Goal: Task Accomplishment & Management: Complete application form

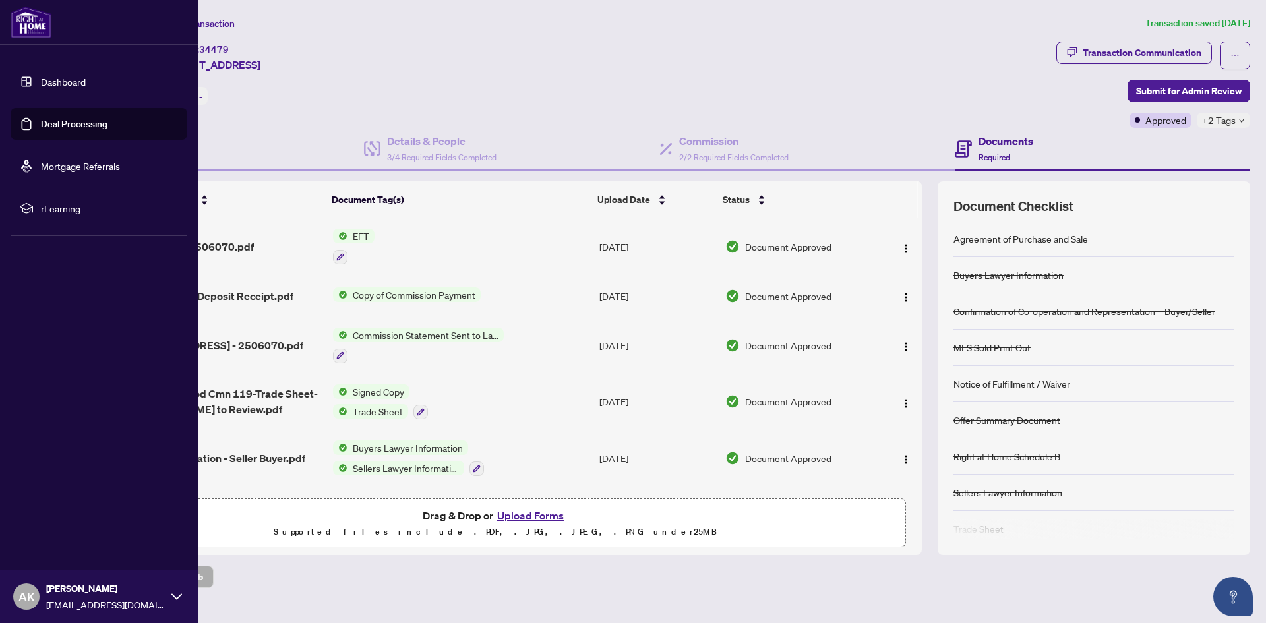
click at [41, 118] on link "Deal Processing" at bounding box center [74, 124] width 67 height 12
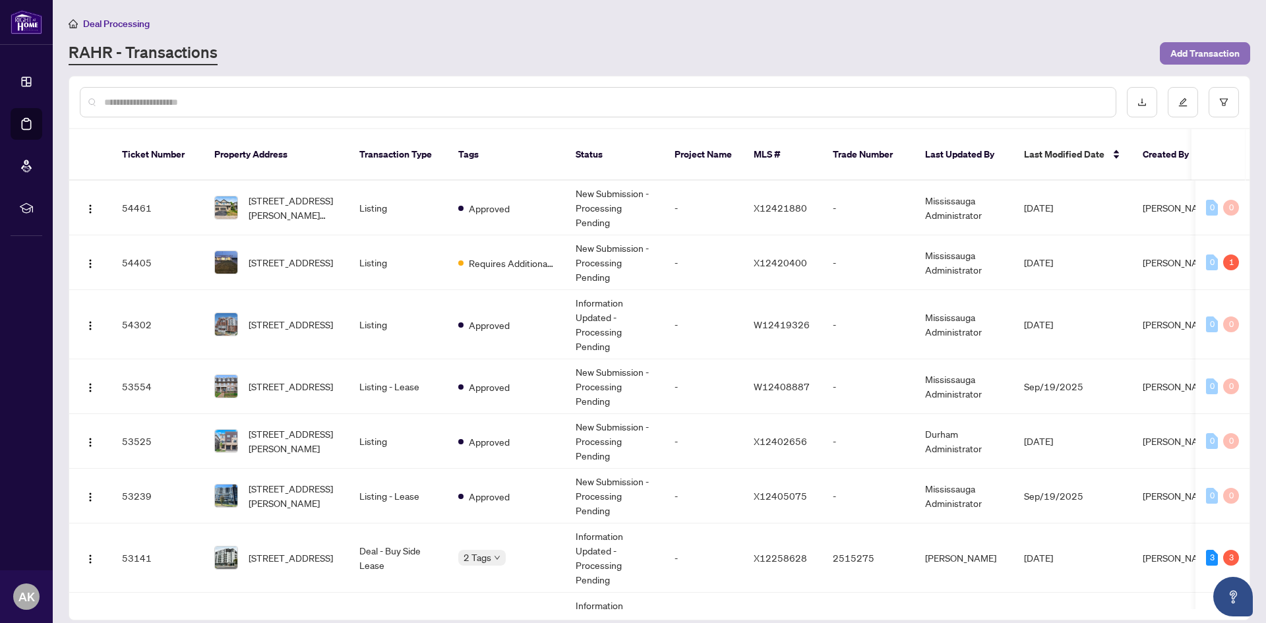
click at [1190, 51] on span "Add Transaction" at bounding box center [1204, 53] width 69 height 21
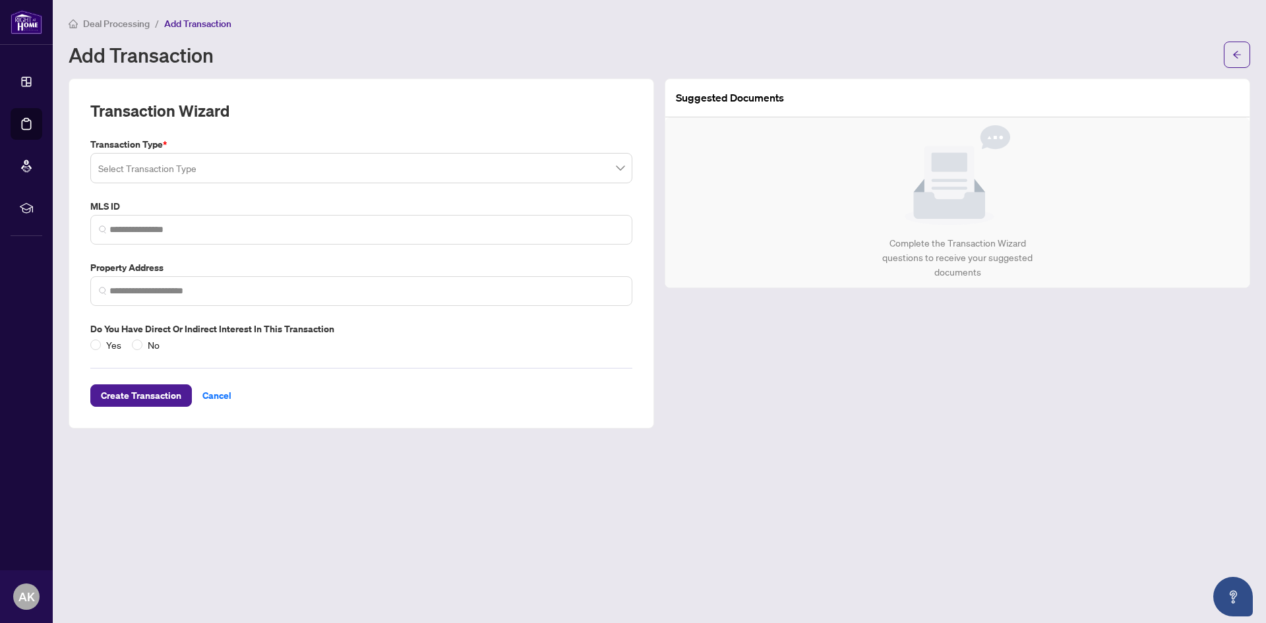
click at [192, 179] on input "search" at bounding box center [355, 170] width 514 height 29
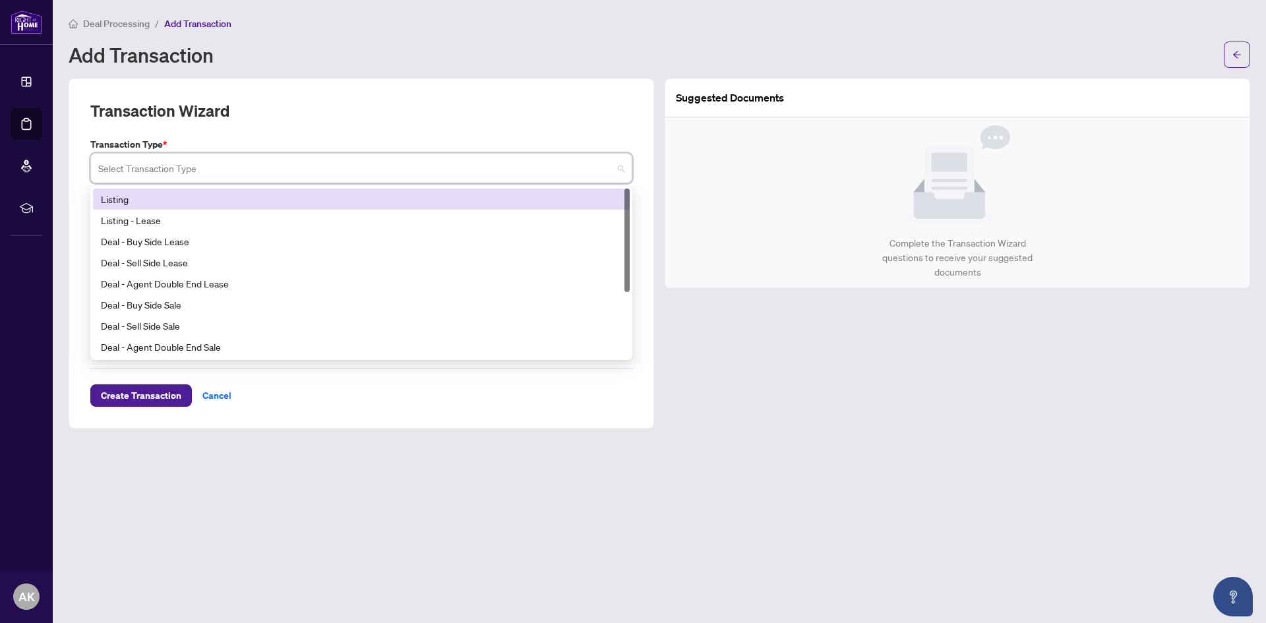
click at [195, 199] on div "Listing" at bounding box center [361, 199] width 521 height 15
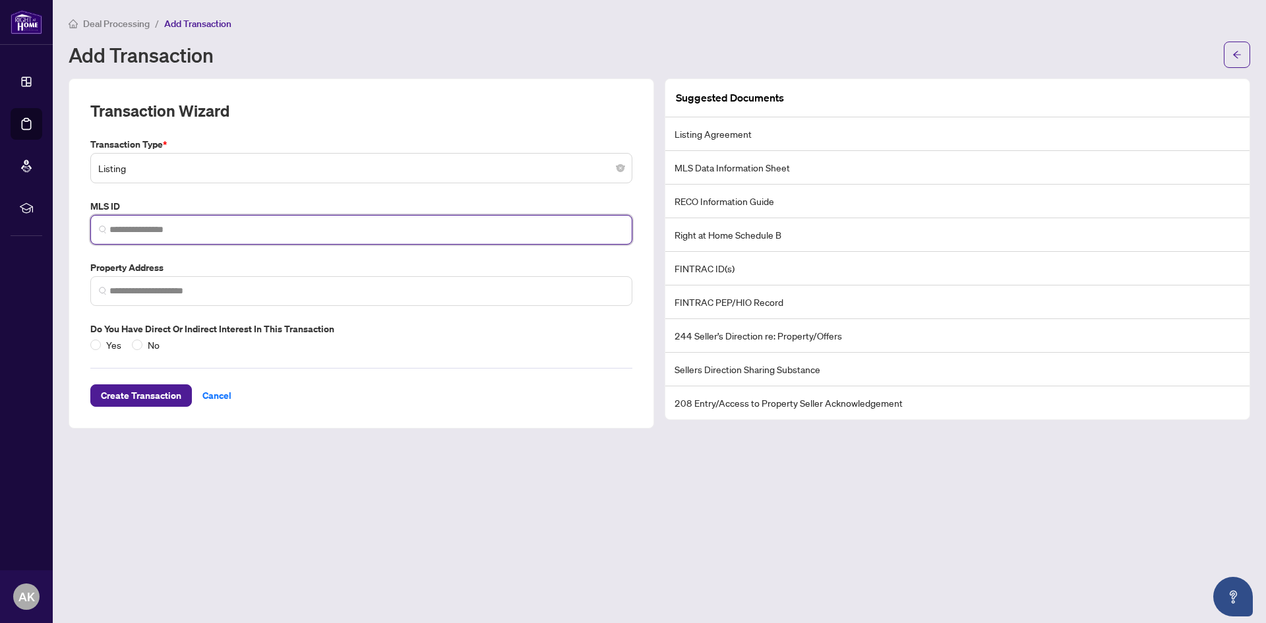
click at [188, 225] on input "search" at bounding box center [366, 230] width 514 height 14
paste input "*********"
type input "*********"
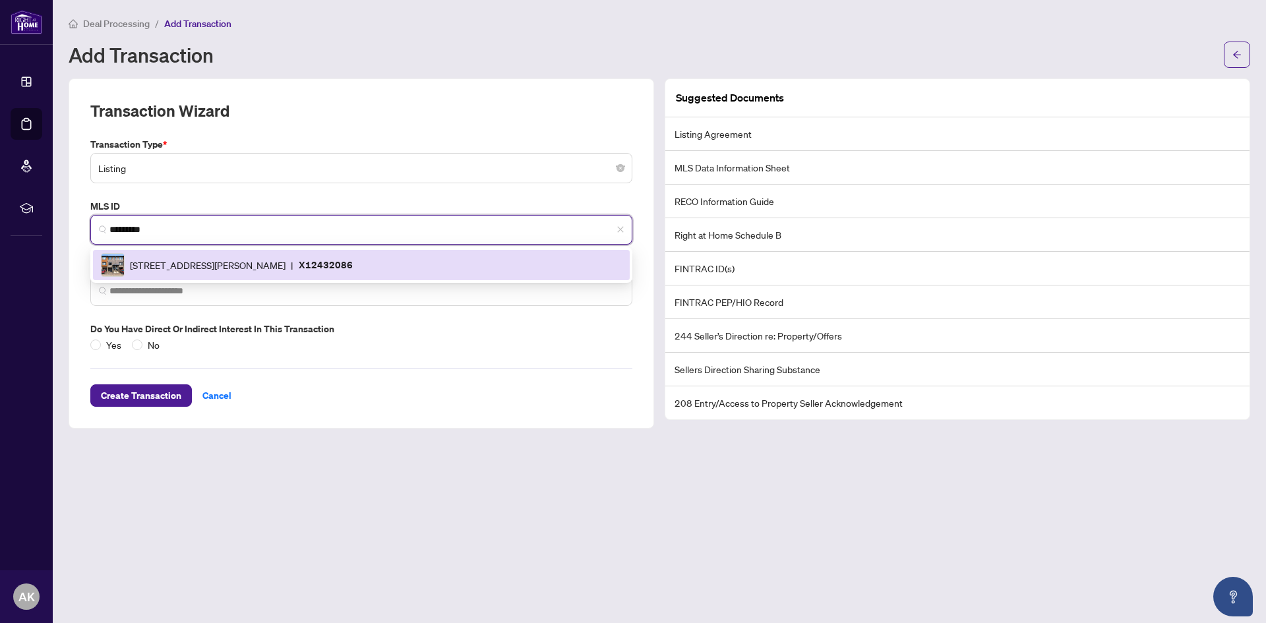
click at [224, 264] on span "[STREET_ADDRESS][PERSON_NAME]" at bounding box center [208, 265] width 156 height 15
type input "**********"
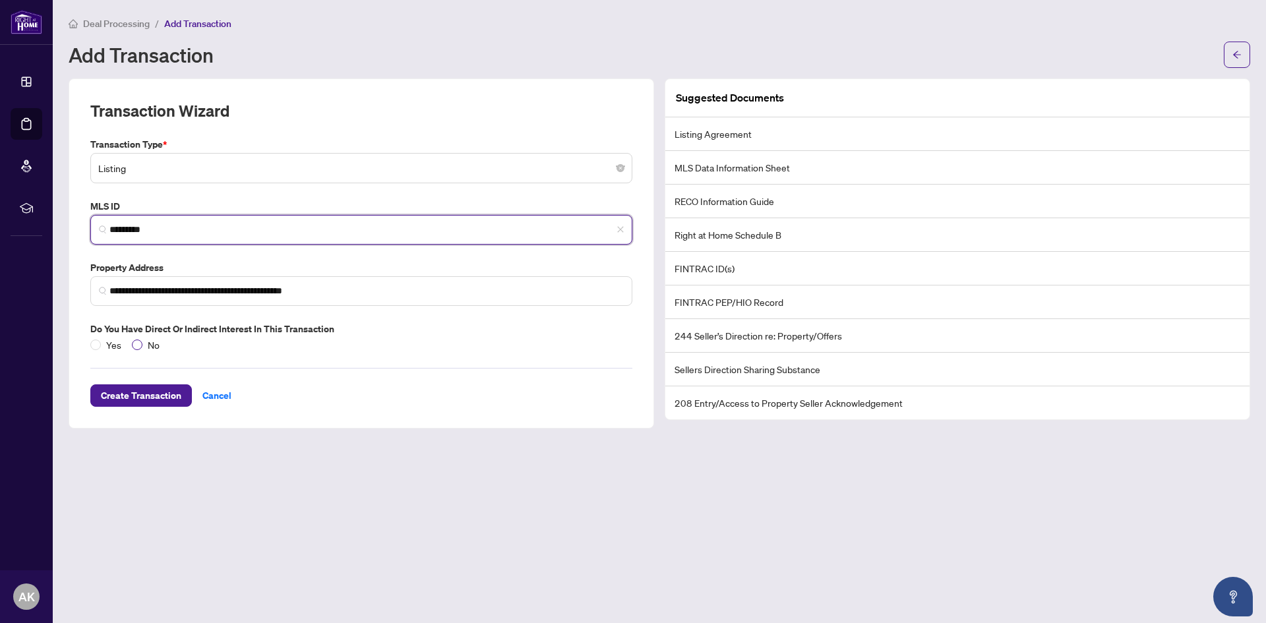
type input "*********"
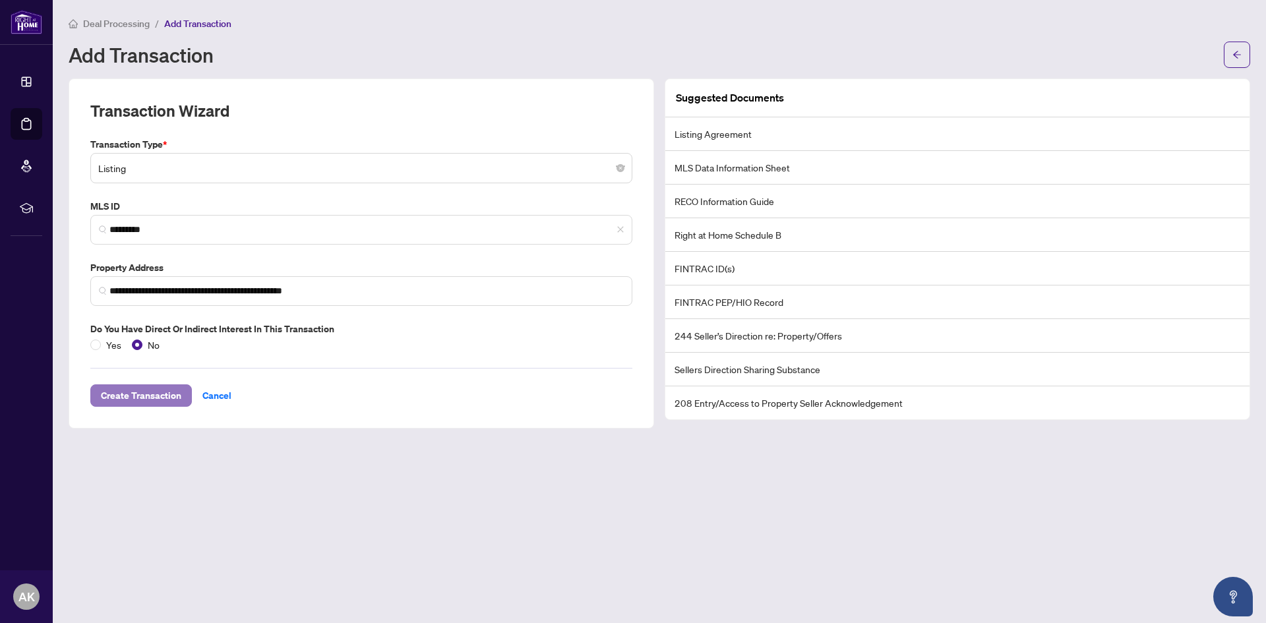
click at [136, 387] on span "Create Transaction" at bounding box center [141, 395] width 80 height 21
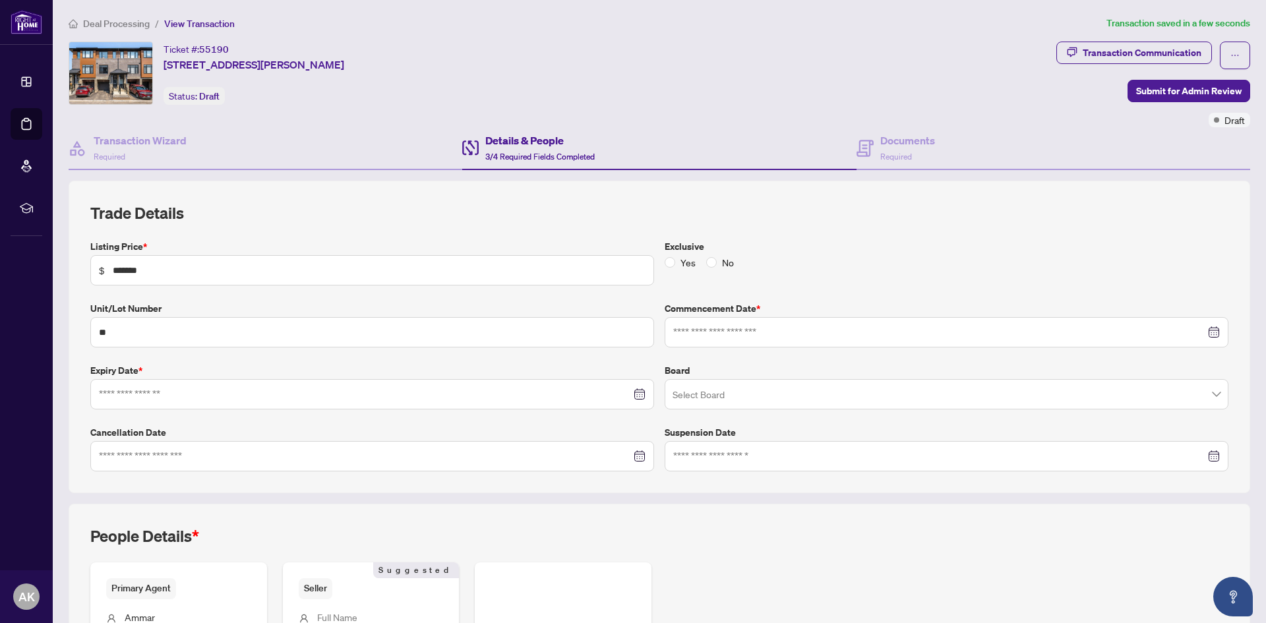
type input "**********"
click at [731, 388] on input "search" at bounding box center [941, 396] width 536 height 29
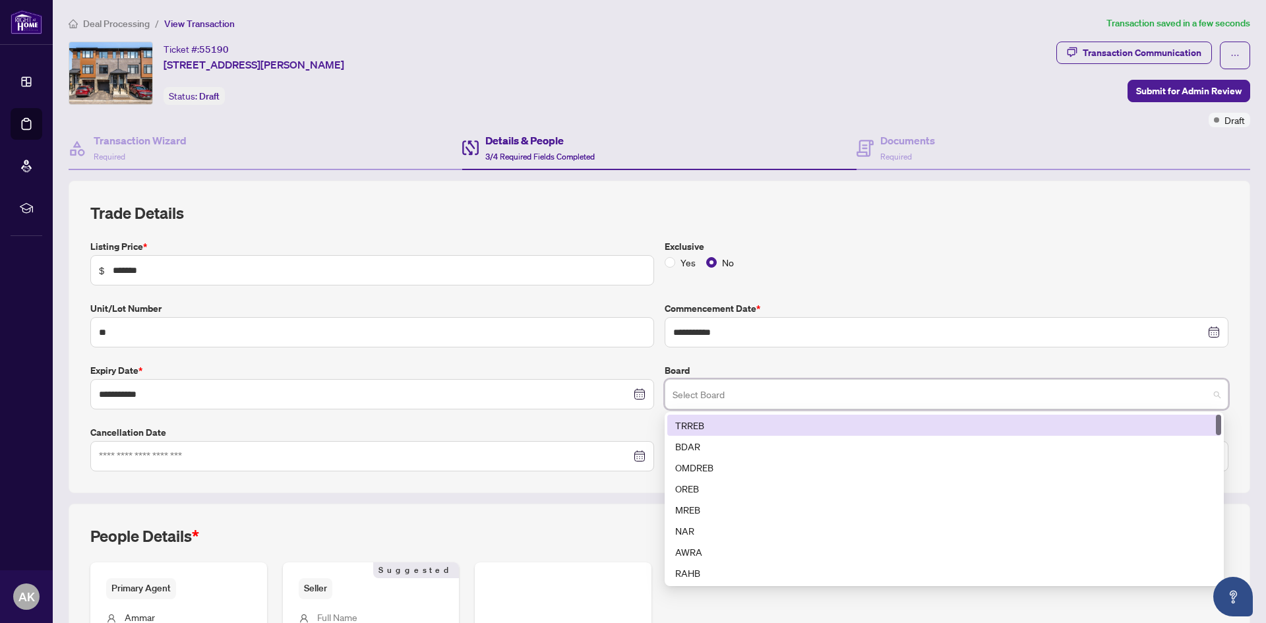
click at [715, 424] on div "TRREB" at bounding box center [944, 425] width 538 height 15
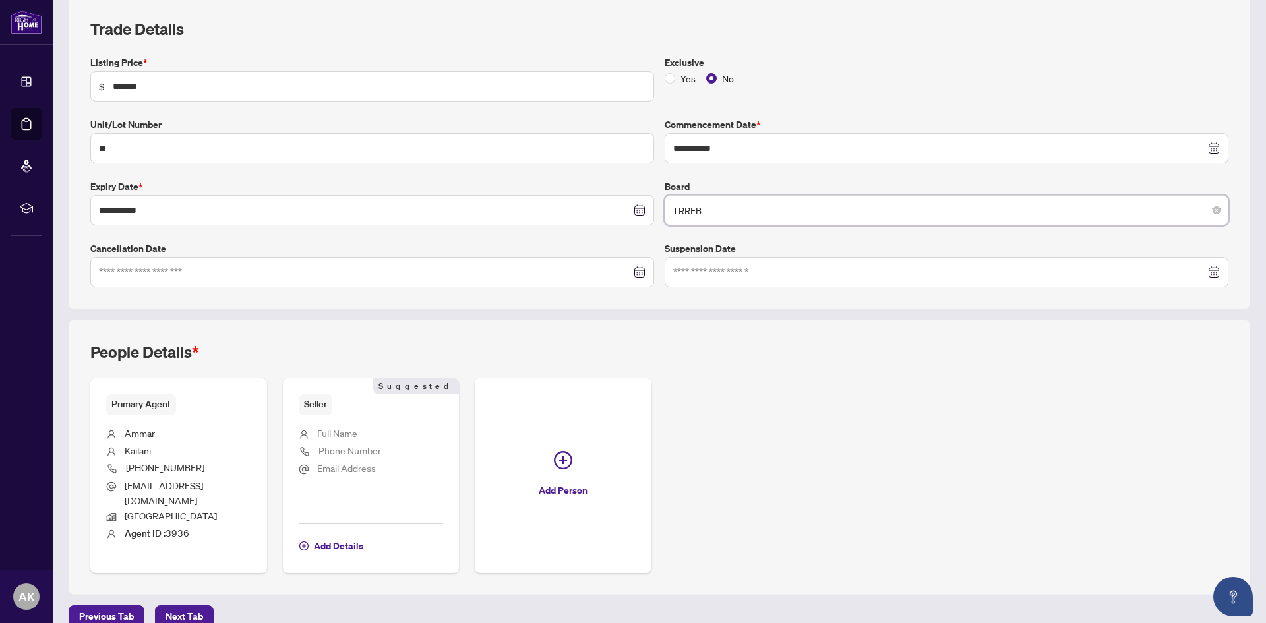
scroll to position [191, 0]
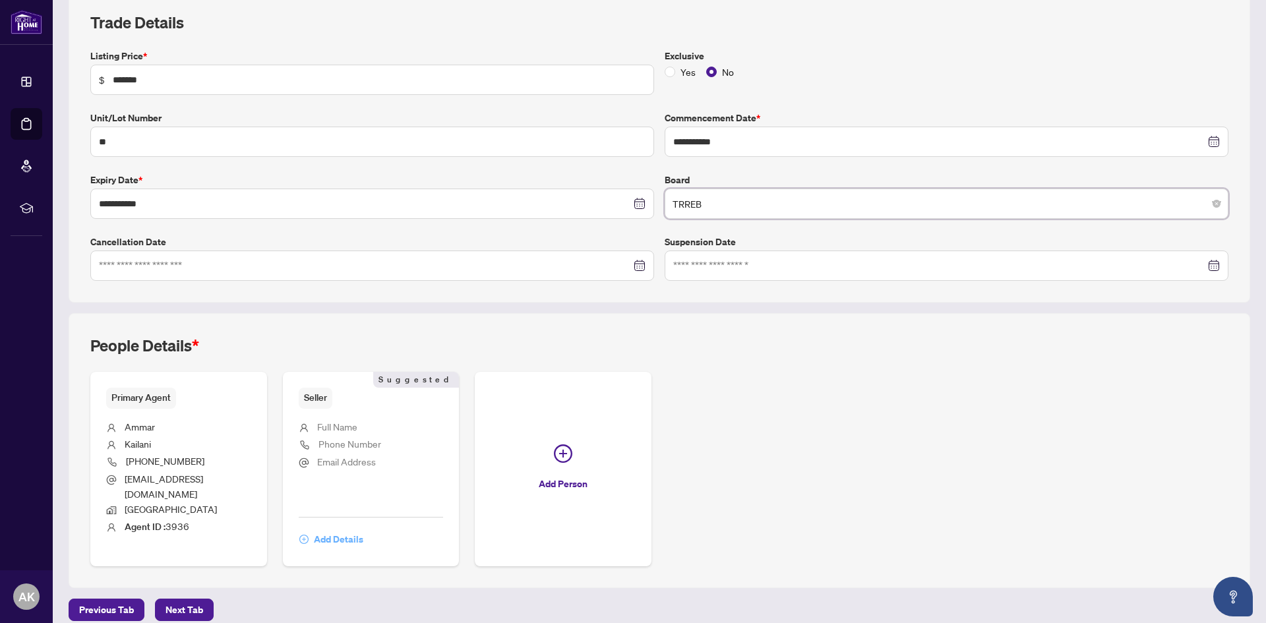
click at [328, 529] on span "Add Details" at bounding box center [338, 539] width 49 height 21
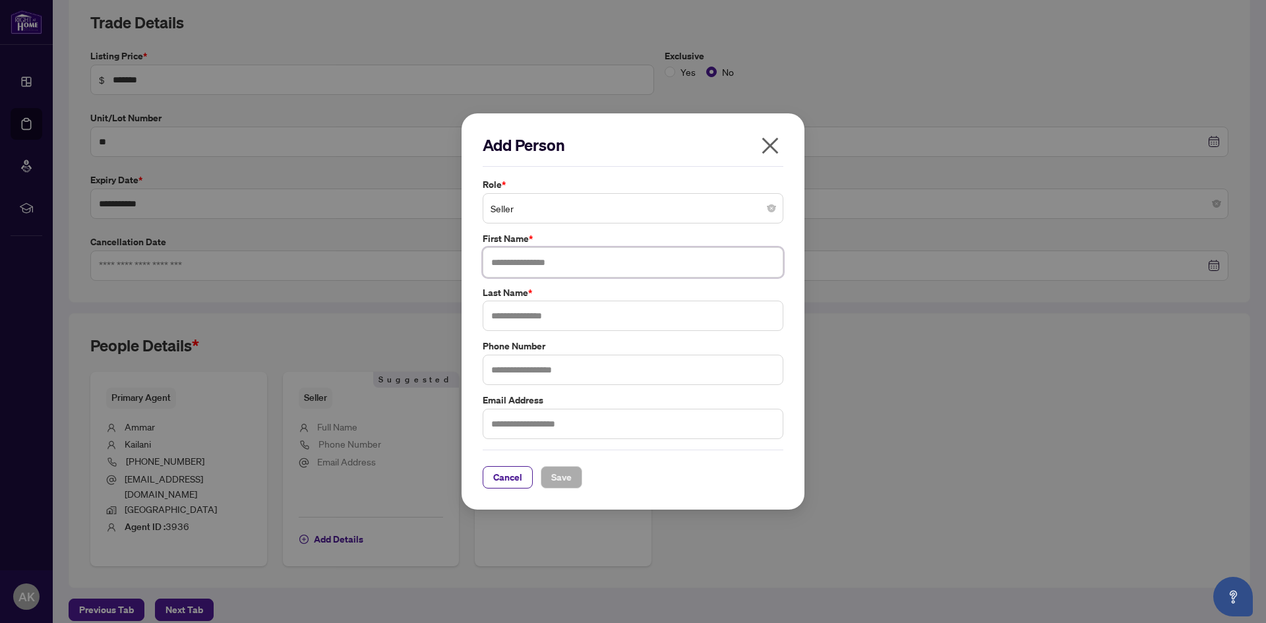
click at [570, 259] on input "text" at bounding box center [633, 262] width 301 height 30
type input "*"
type input "***"
type input "****"
paste input "**********"
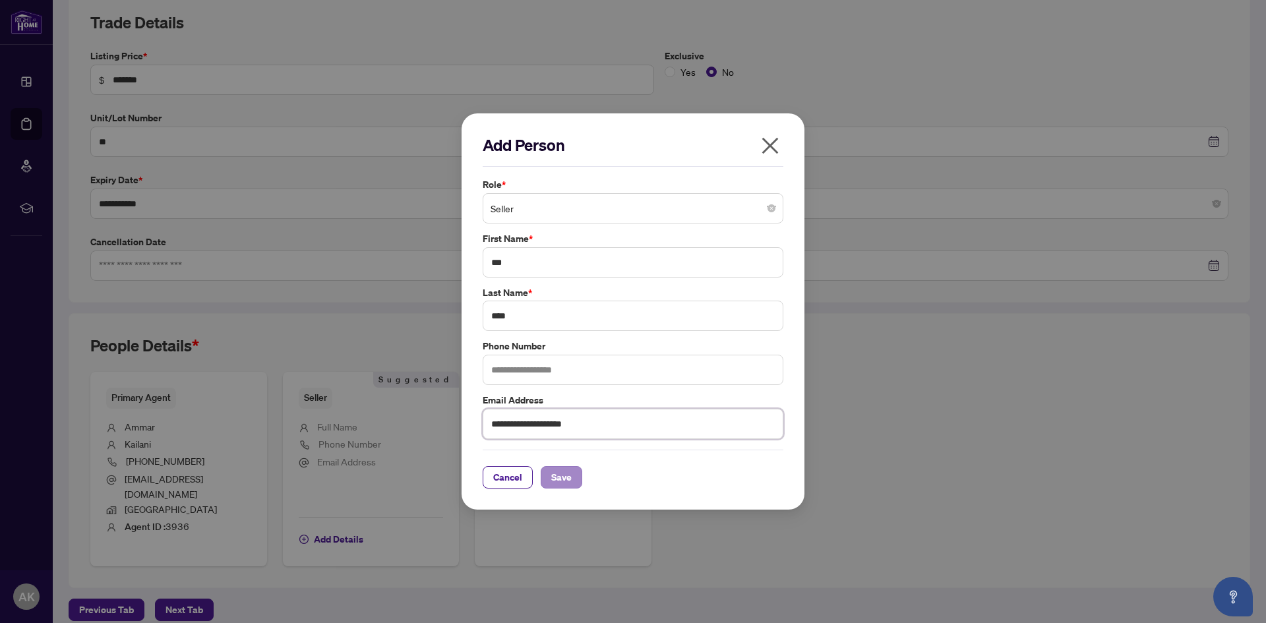
type input "**********"
click at [554, 484] on span "Save" at bounding box center [561, 477] width 20 height 21
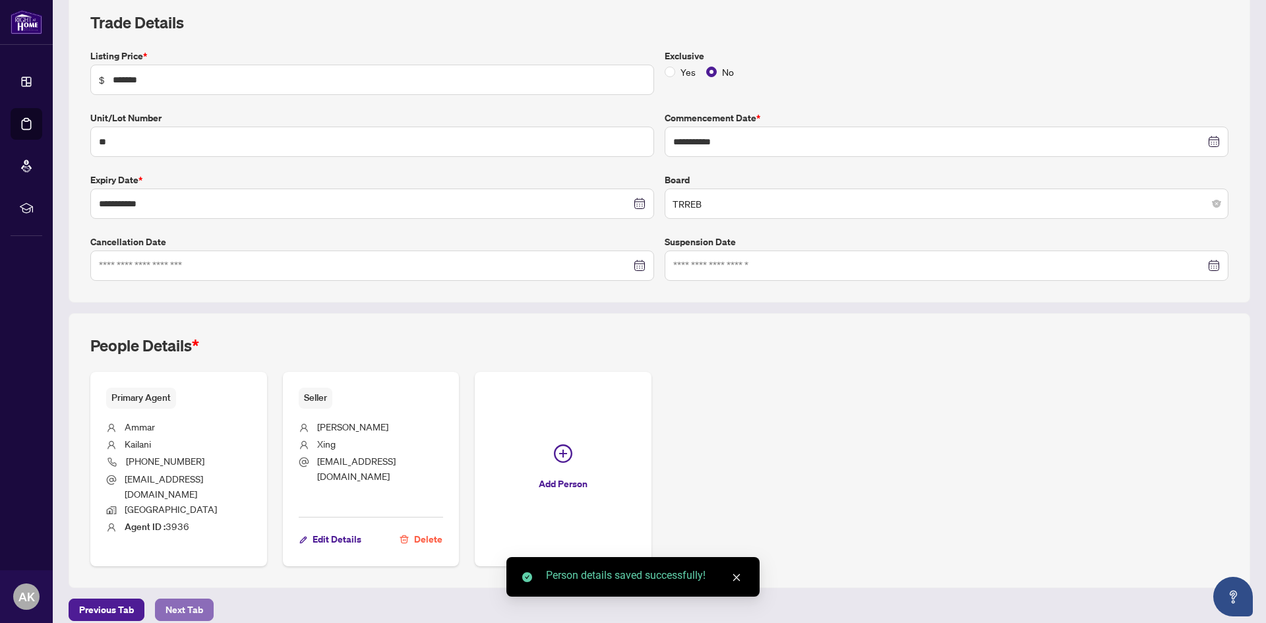
click at [177, 599] on span "Next Tab" at bounding box center [185, 609] width 38 height 21
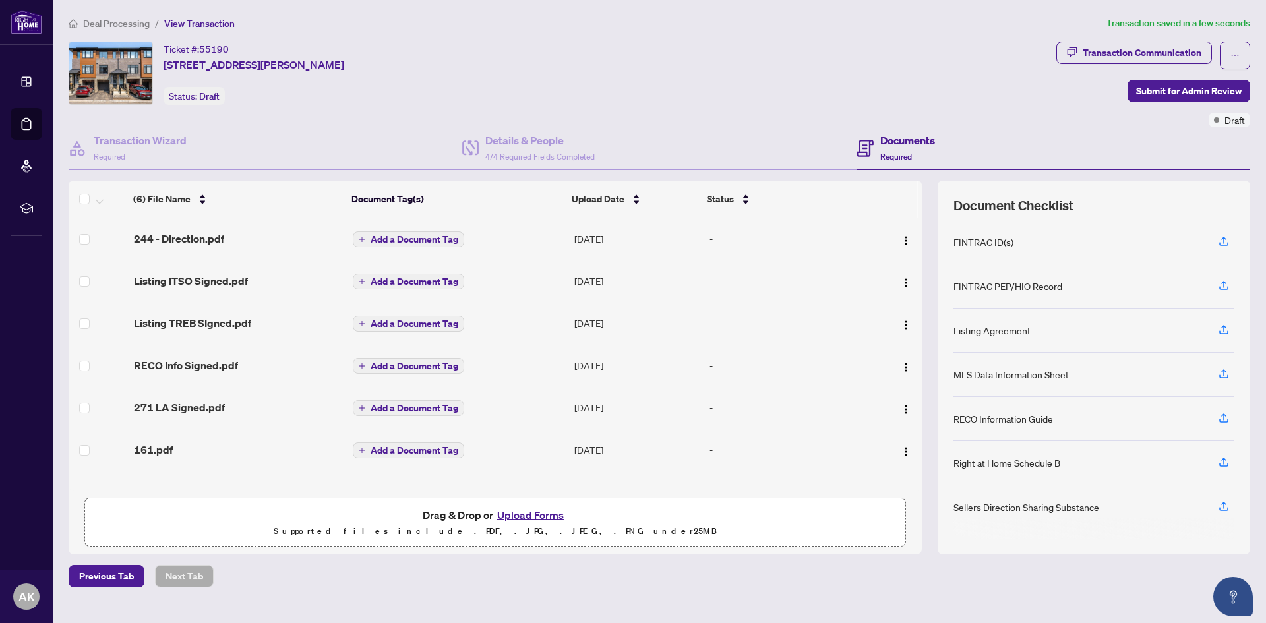
click at [403, 246] on td "Add a Document Tag" at bounding box center [459, 239] width 222 height 42
click at [421, 240] on span "Add a Document Tag" at bounding box center [415, 239] width 88 height 9
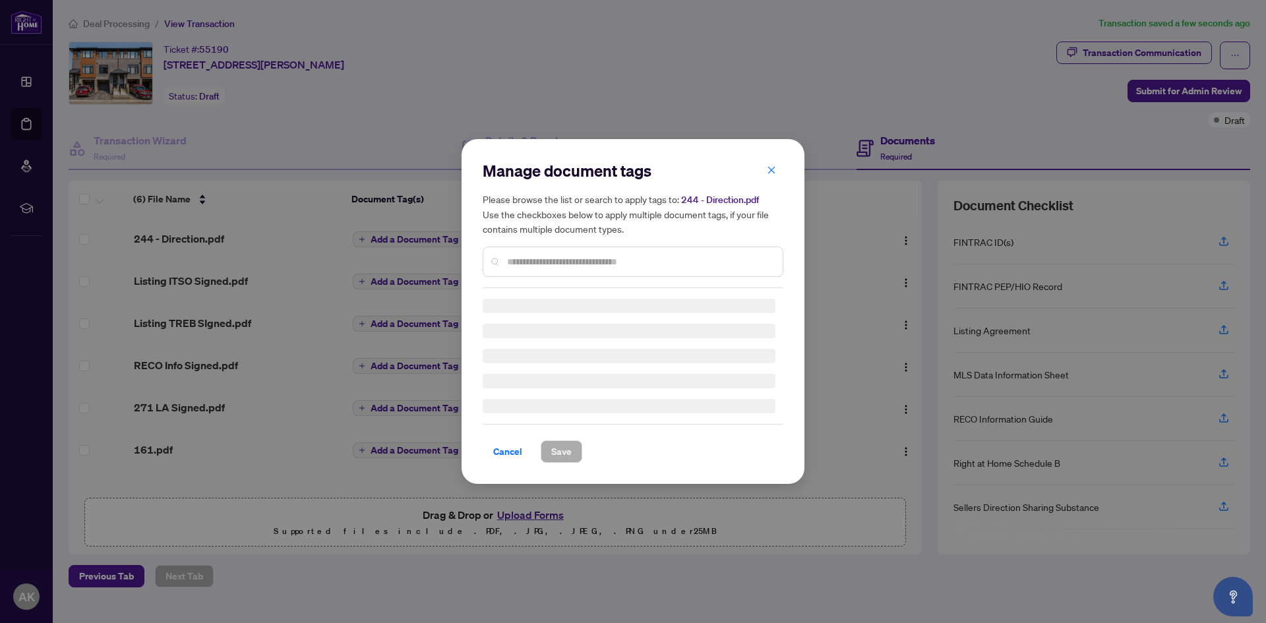
click at [553, 251] on div at bounding box center [633, 262] width 301 height 30
click at [545, 268] on div "Manage document tags Please browse the list or search to apply tags to: 244 - D…" at bounding box center [633, 311] width 301 height 303
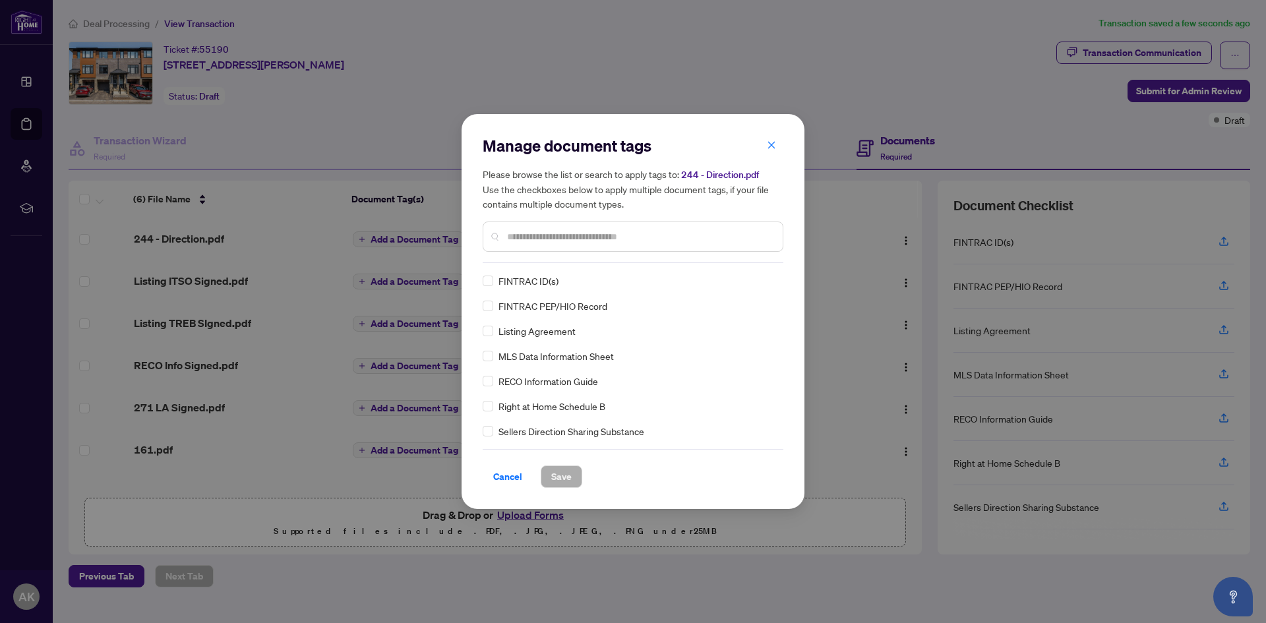
click at [559, 241] on input "text" at bounding box center [639, 236] width 265 height 15
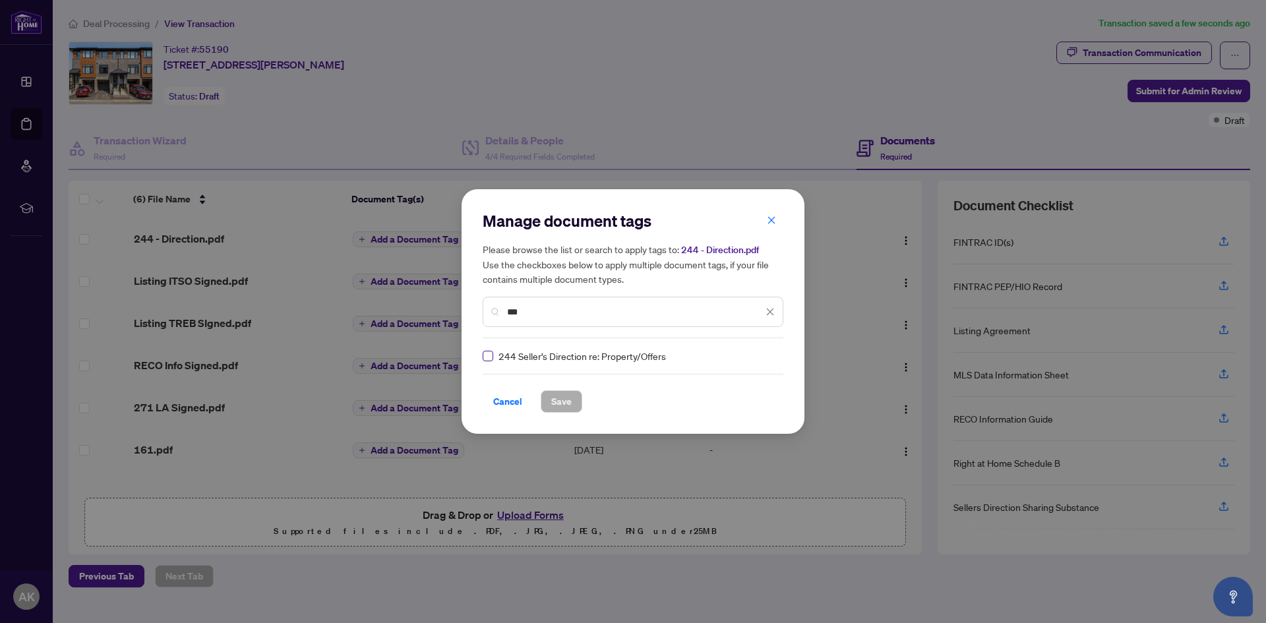
type input "***"
click at [555, 398] on span "Save" at bounding box center [561, 401] width 20 height 21
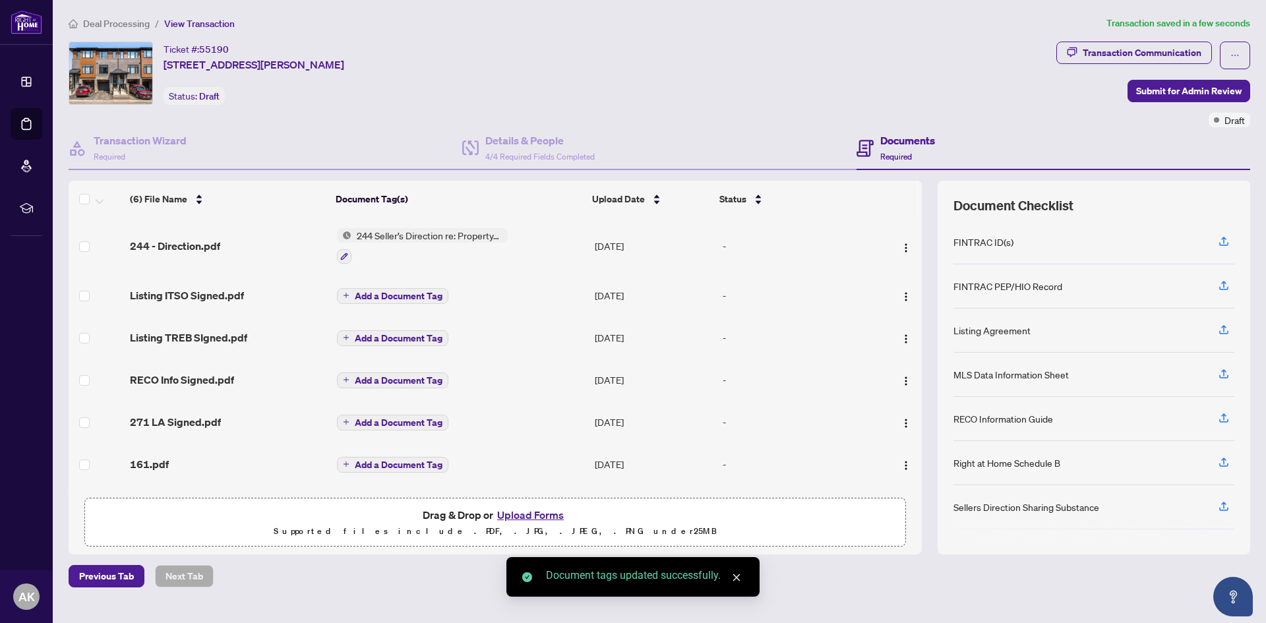
click at [408, 291] on span "Add a Document Tag" at bounding box center [399, 295] width 88 height 9
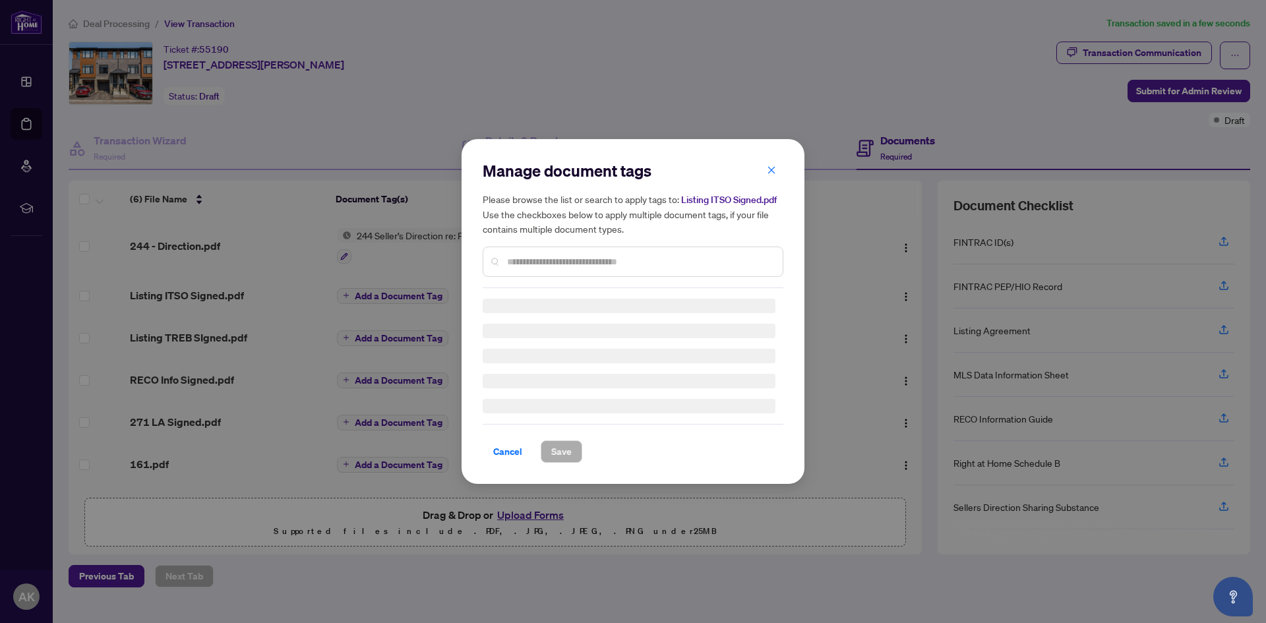
click at [562, 265] on input "text" at bounding box center [639, 262] width 265 height 15
click at [387, 270] on div "Manage document tags Please browse the list or search to apply tags to: Listing…" at bounding box center [633, 311] width 1266 height 623
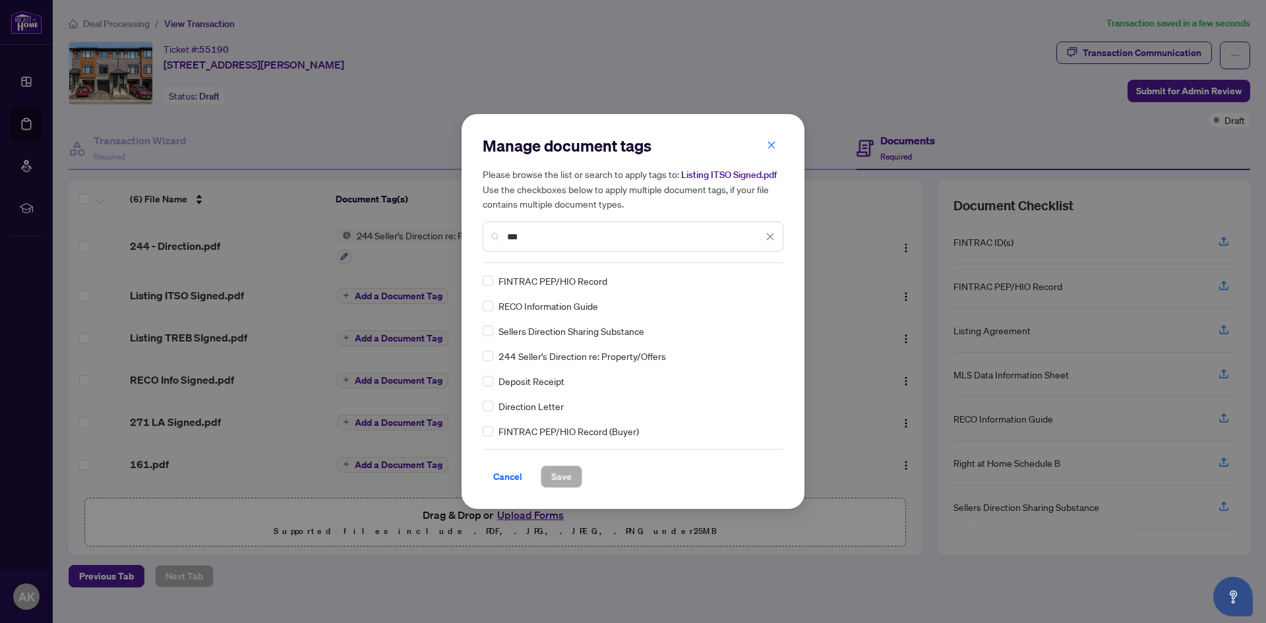
click at [528, 244] on input "***" at bounding box center [635, 236] width 256 height 15
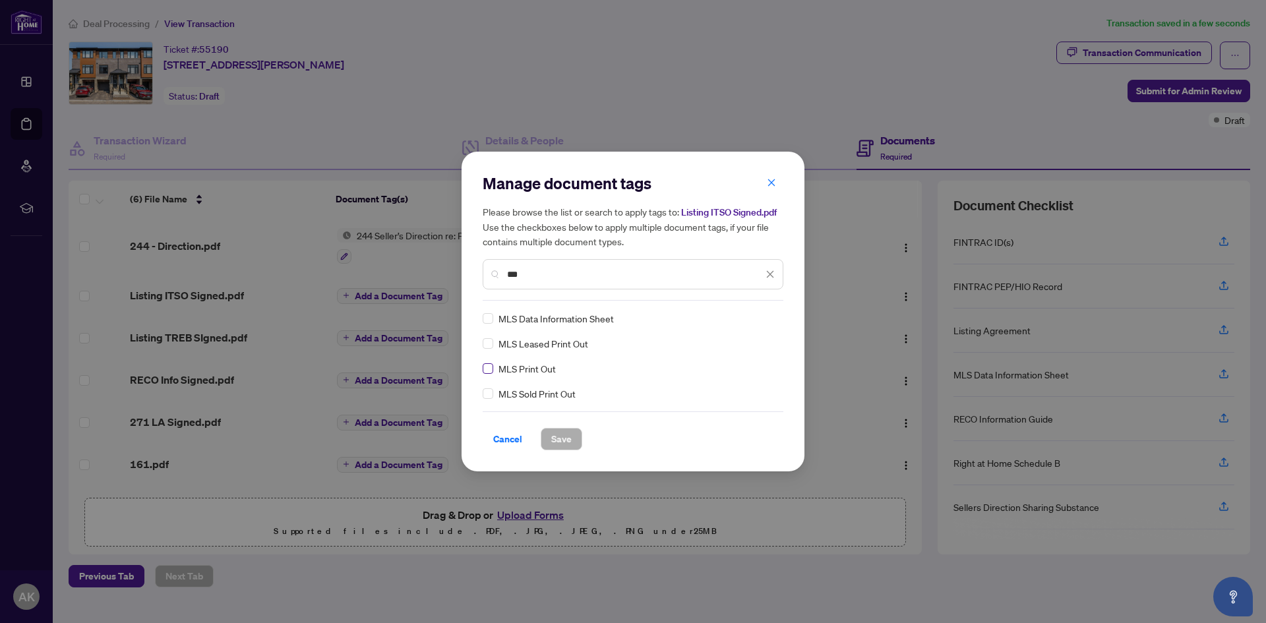
type input "***"
click at [588, 364] on div "MLS Data Information Sheet MLS Leased Print Out MLS Print Out MLS Sold Print Out" at bounding box center [633, 356] width 301 height 90
click at [482, 320] on div "Manage document tags Please browse the list or search to apply tags to: Listing…" at bounding box center [633, 312] width 343 height 320
click at [547, 450] on button "Save" at bounding box center [562, 439] width 42 height 22
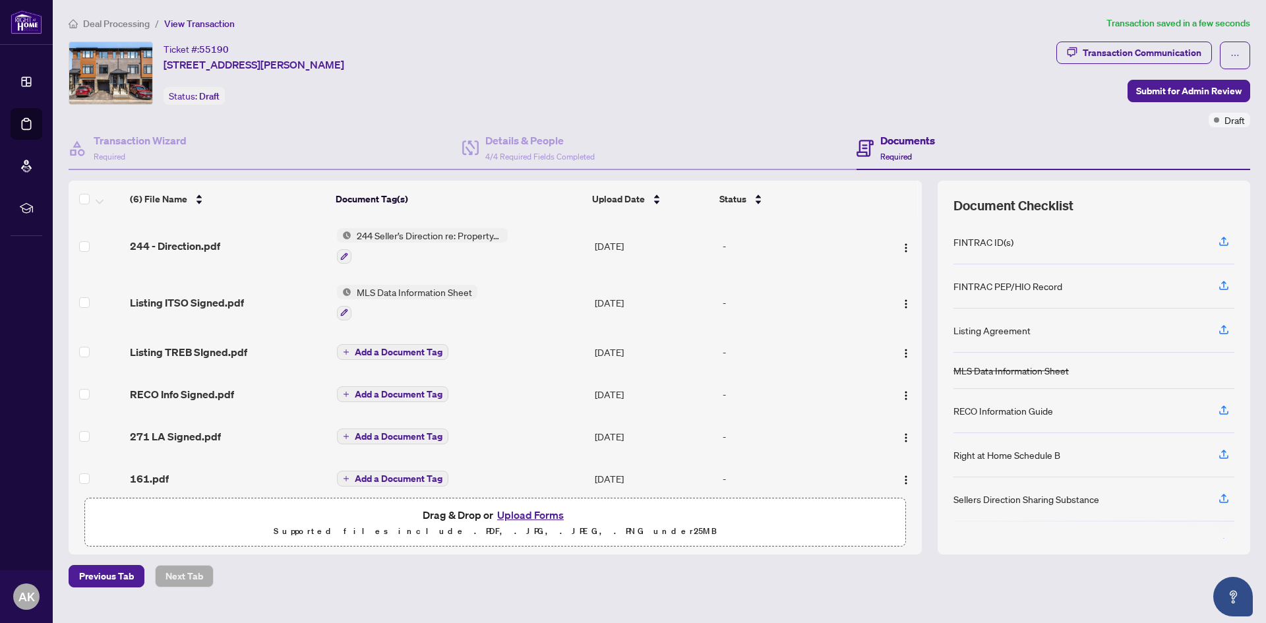
scroll to position [11, 0]
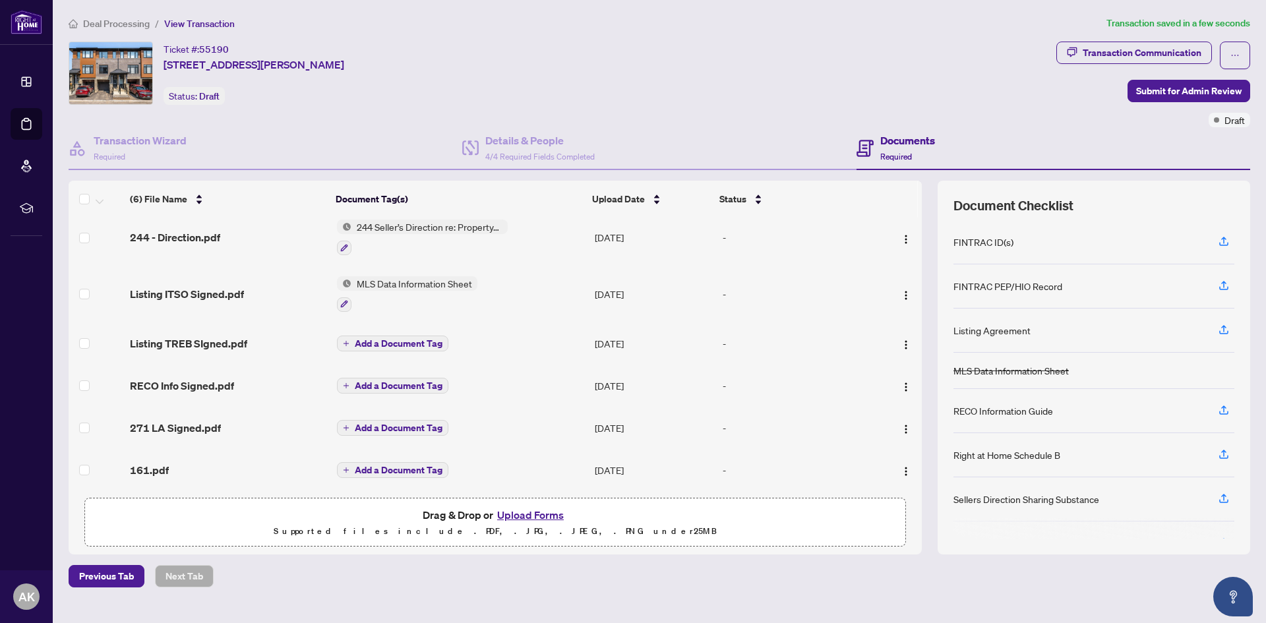
click at [398, 340] on span "Add a Document Tag" at bounding box center [399, 343] width 88 height 9
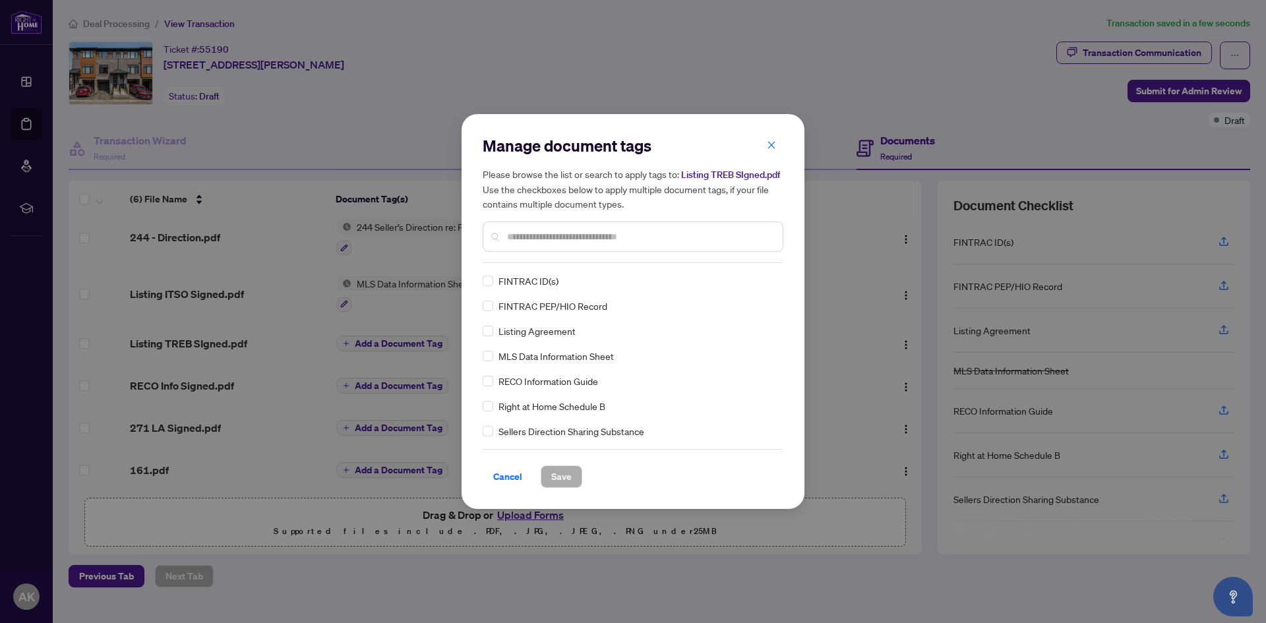
click at [553, 260] on div "Manage document tags Please browse the list or search to apply tags to: Listing…" at bounding box center [633, 199] width 301 height 128
click at [550, 251] on div at bounding box center [633, 237] width 301 height 30
click at [547, 244] on input "text" at bounding box center [639, 236] width 265 height 15
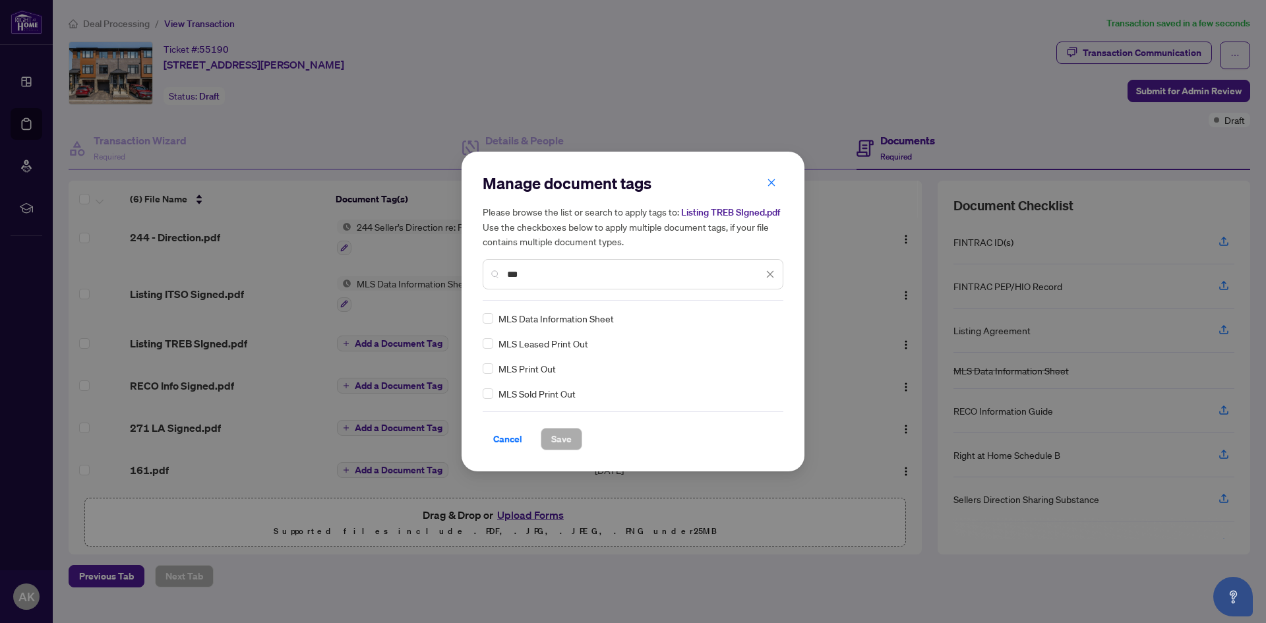
type input "***"
click at [493, 326] on div "MLS Data Information Sheet" at bounding box center [629, 318] width 293 height 15
click at [556, 450] on span "Save" at bounding box center [561, 439] width 20 height 21
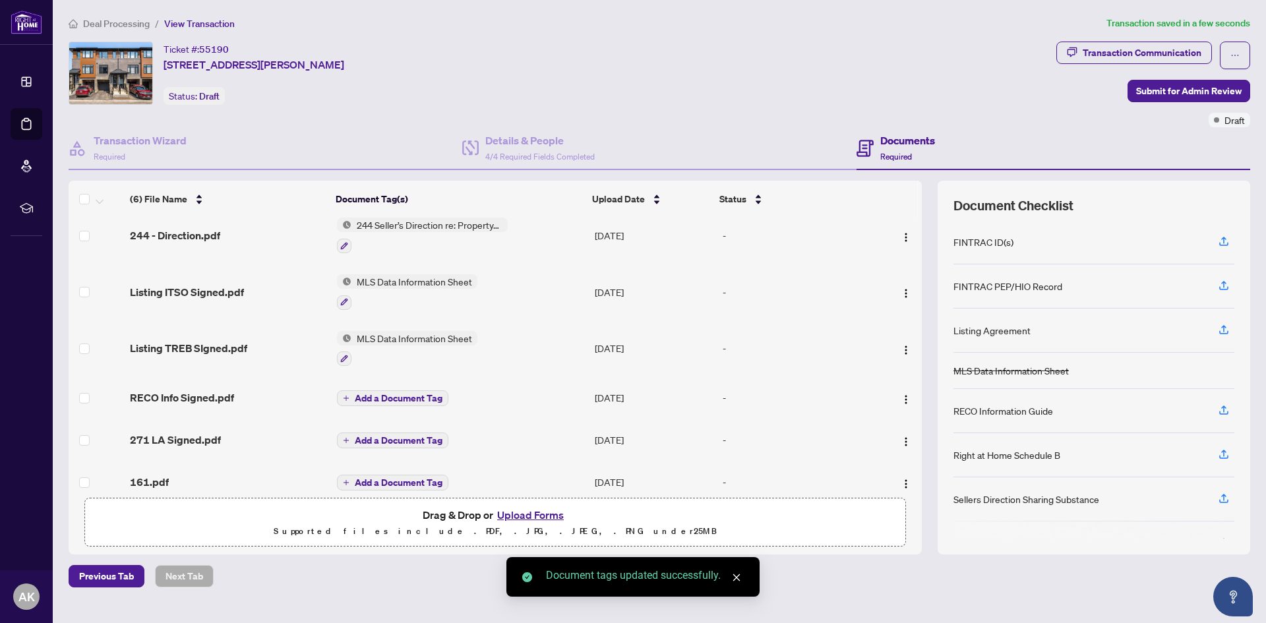
click at [421, 394] on span "Add a Document Tag" at bounding box center [399, 398] width 88 height 9
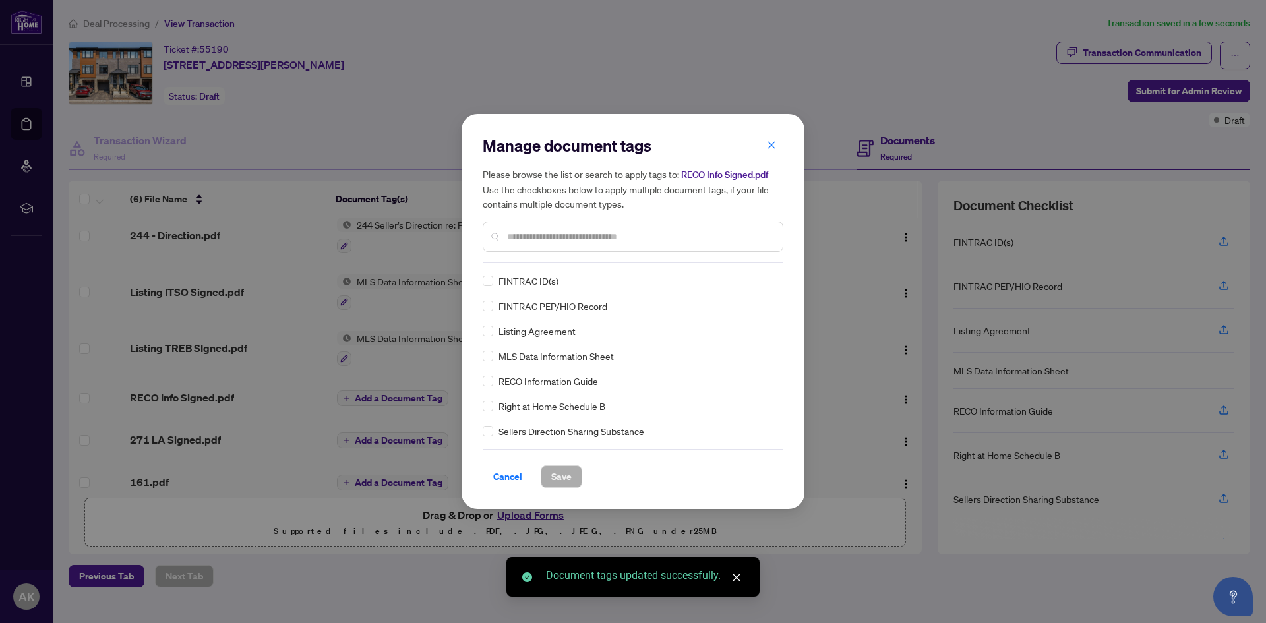
click at [578, 237] on input "text" at bounding box center [639, 236] width 265 height 15
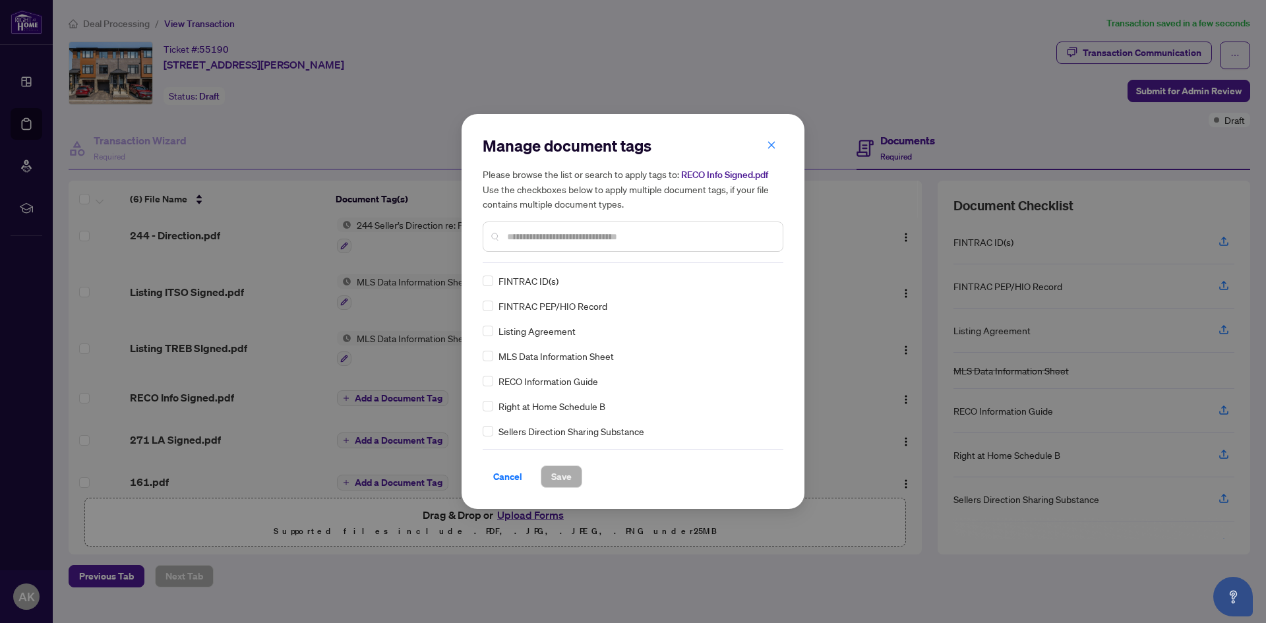
type input "*"
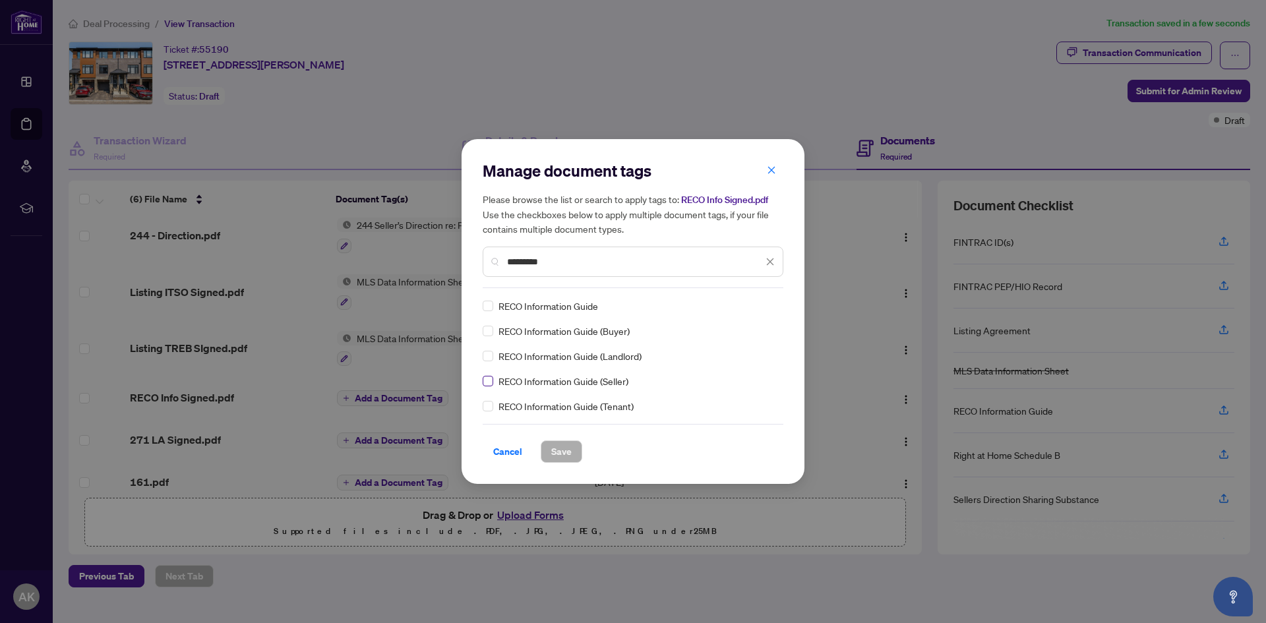
type input "*********"
click at [551, 454] on span "Save" at bounding box center [561, 451] width 20 height 21
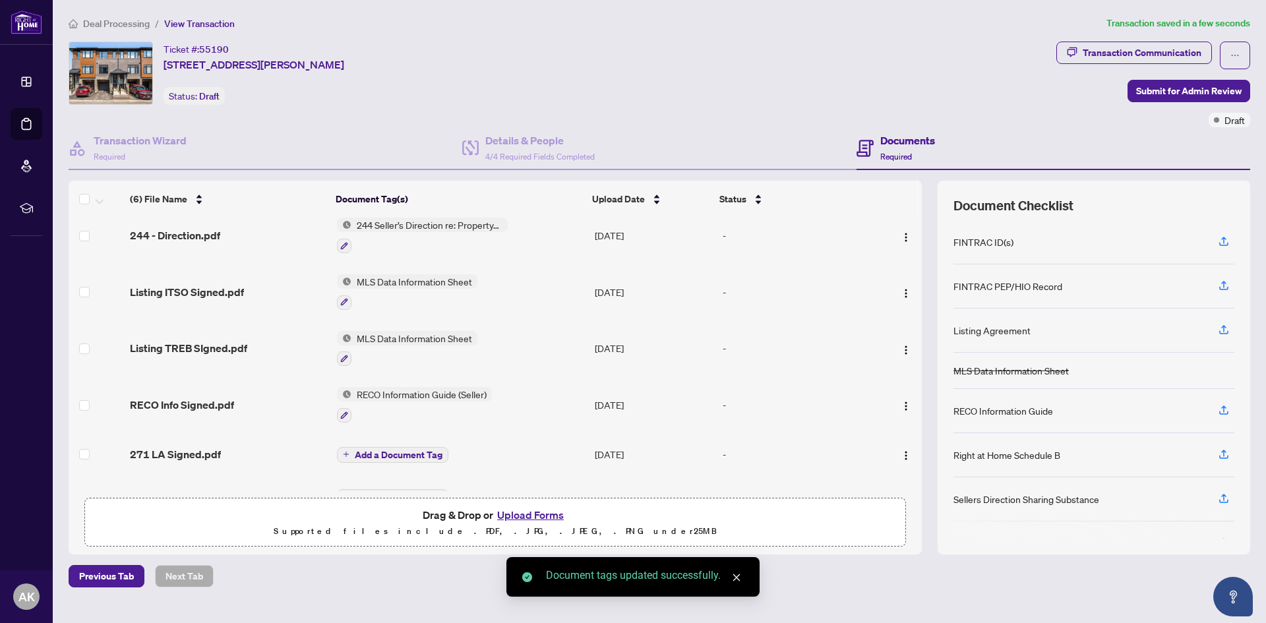
click at [398, 453] on span "Add a Document Tag" at bounding box center [399, 454] width 88 height 9
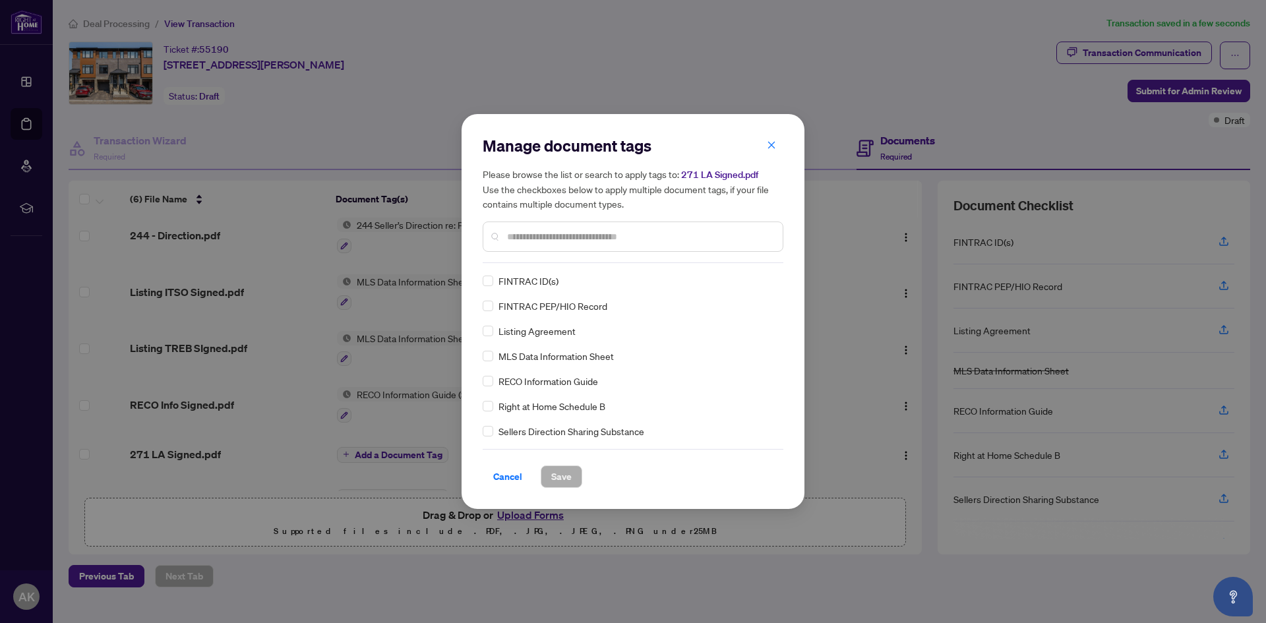
click at [540, 237] on input "text" at bounding box center [639, 236] width 265 height 15
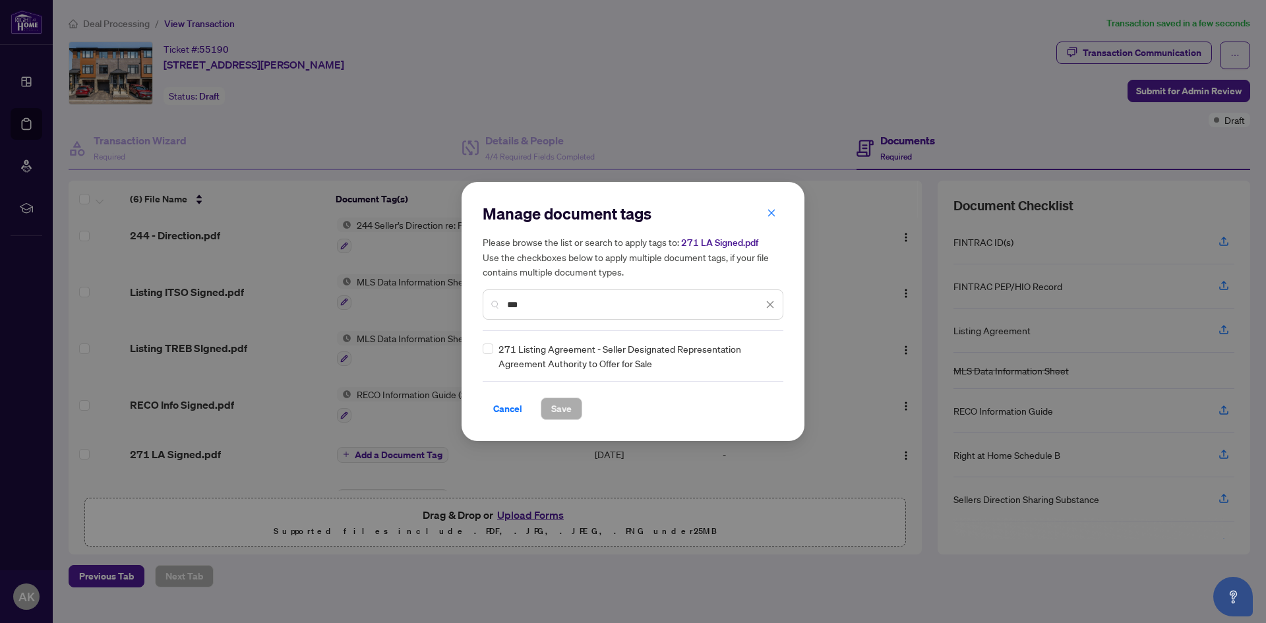
type input "***"
click at [545, 404] on button "Save" at bounding box center [562, 409] width 42 height 22
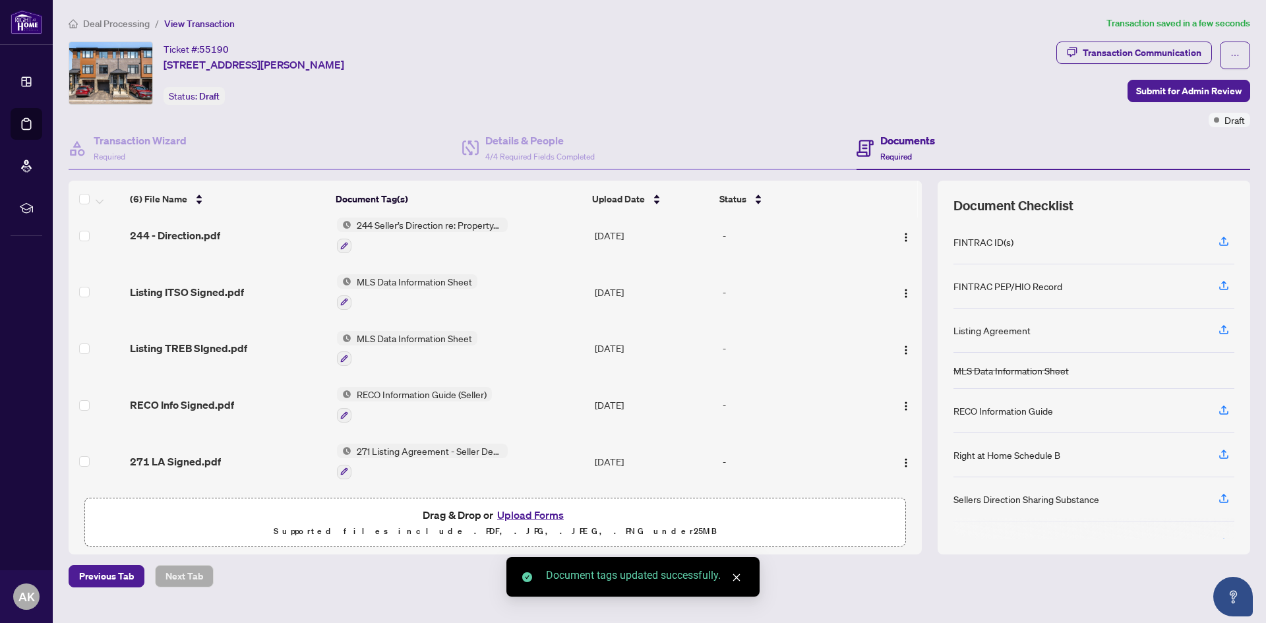
scroll to position [51, 0]
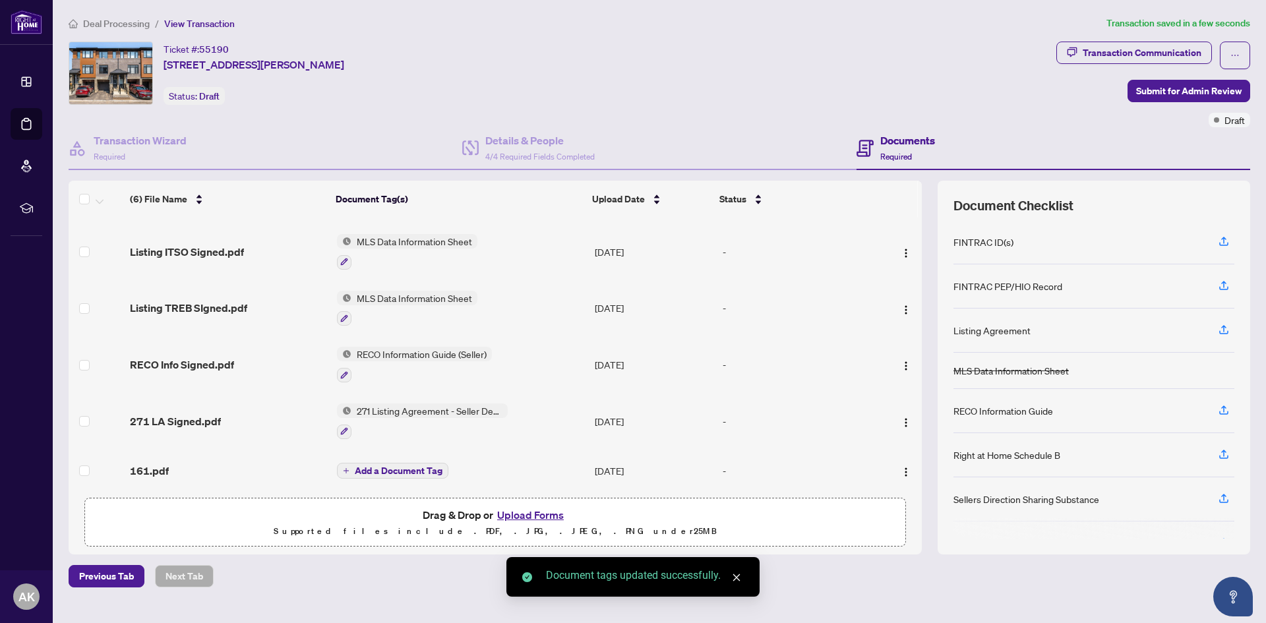
click at [383, 468] on span "Add a Document Tag" at bounding box center [399, 470] width 88 height 9
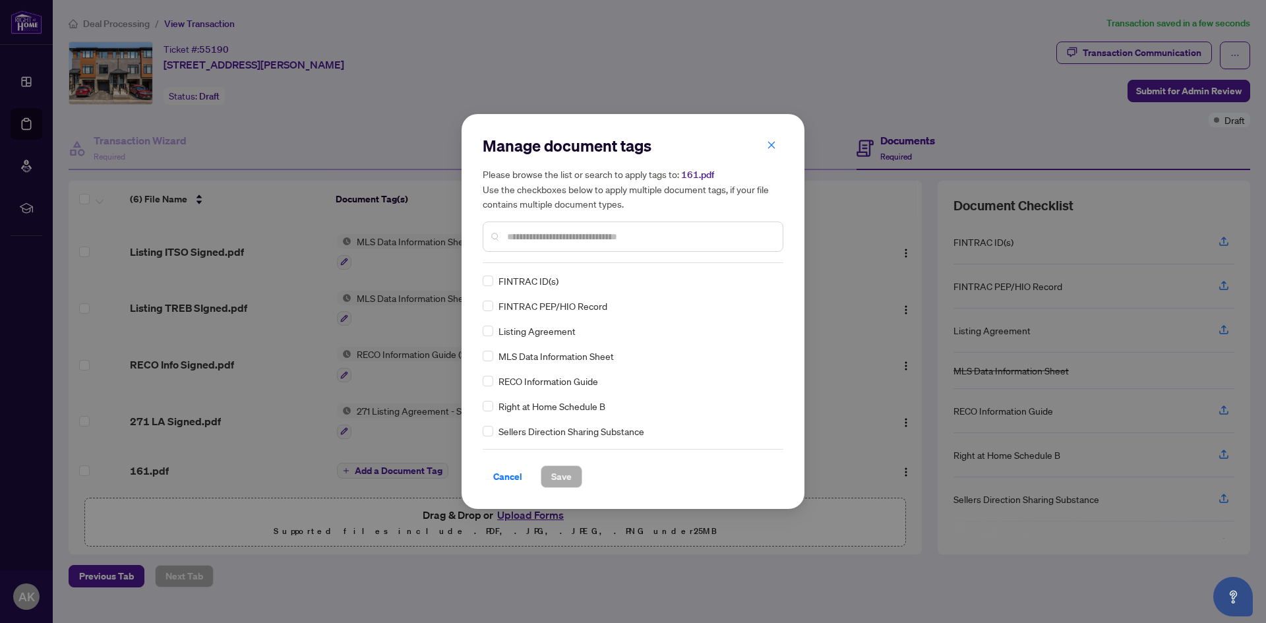
click at [541, 233] on input "text" at bounding box center [639, 236] width 265 height 15
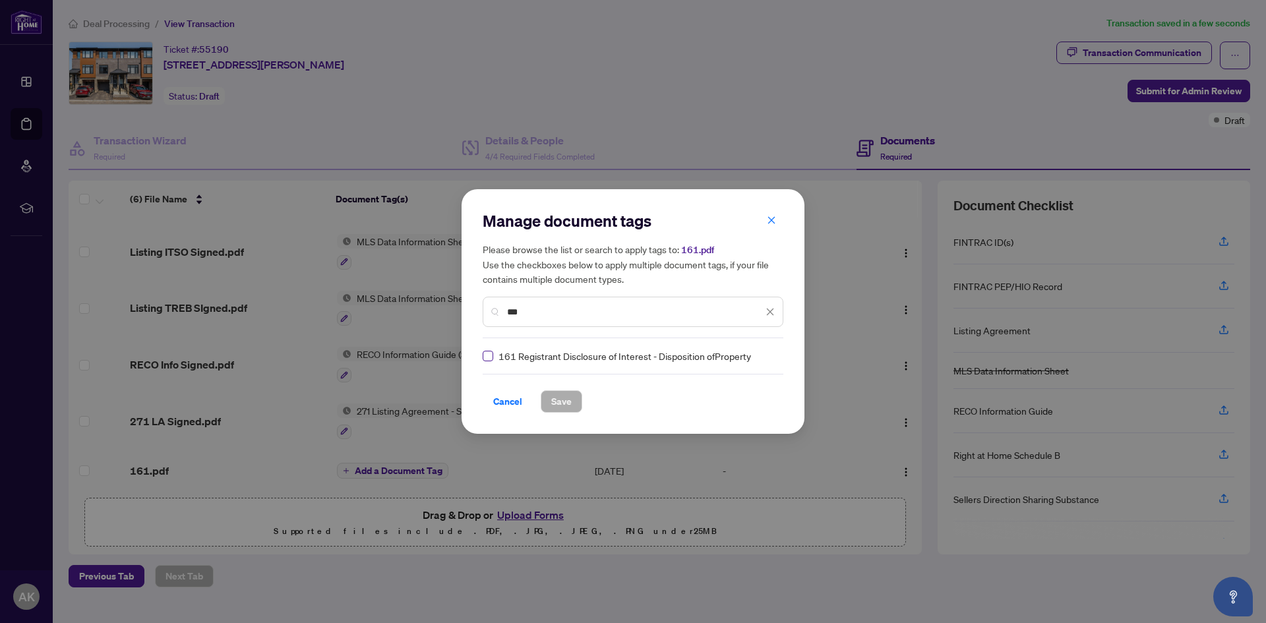
type input "***"
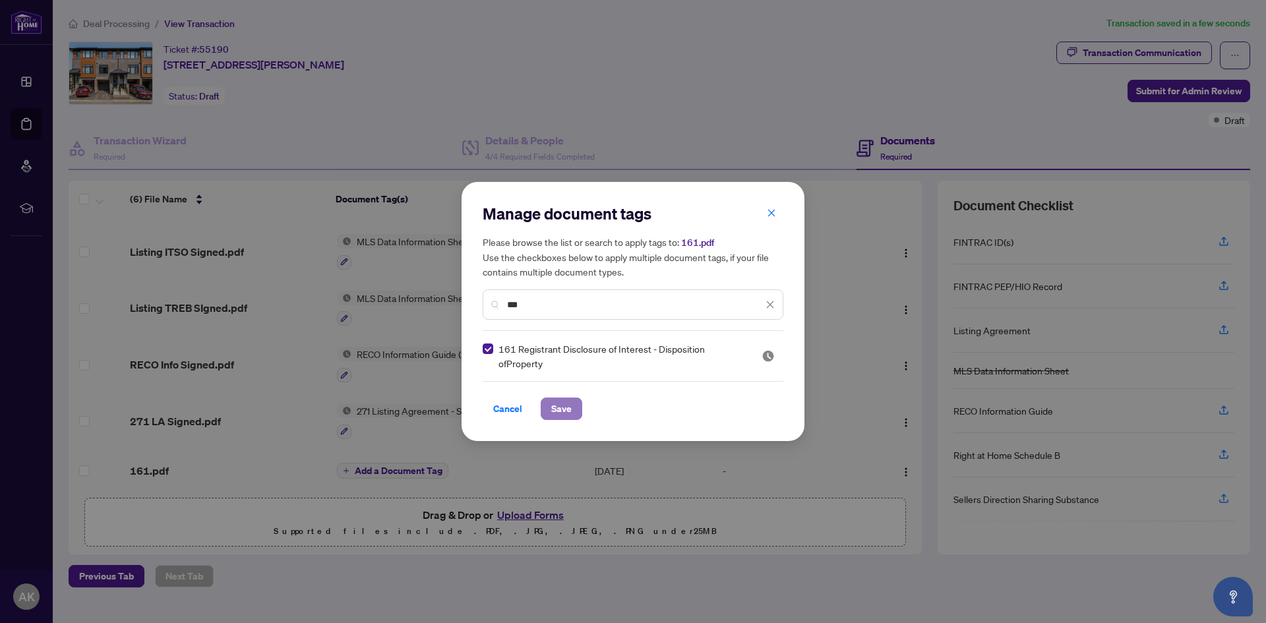
click at [559, 398] on span "Save" at bounding box center [561, 408] width 20 height 21
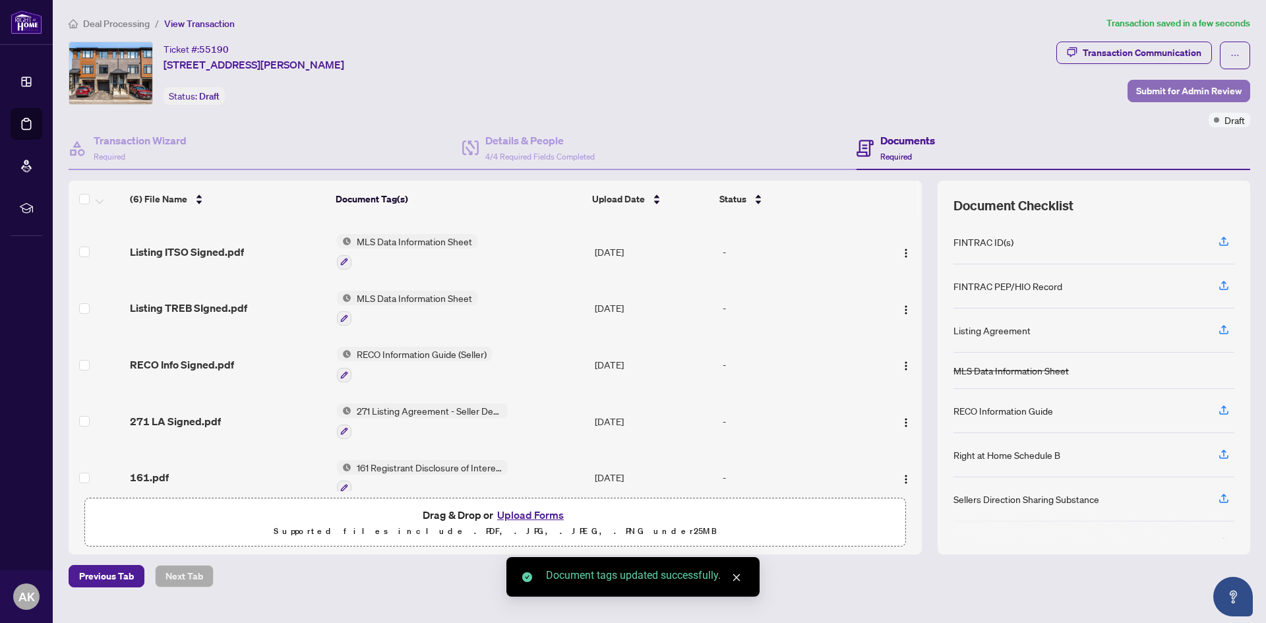
click at [1155, 90] on span "Submit for Admin Review" at bounding box center [1189, 90] width 106 height 21
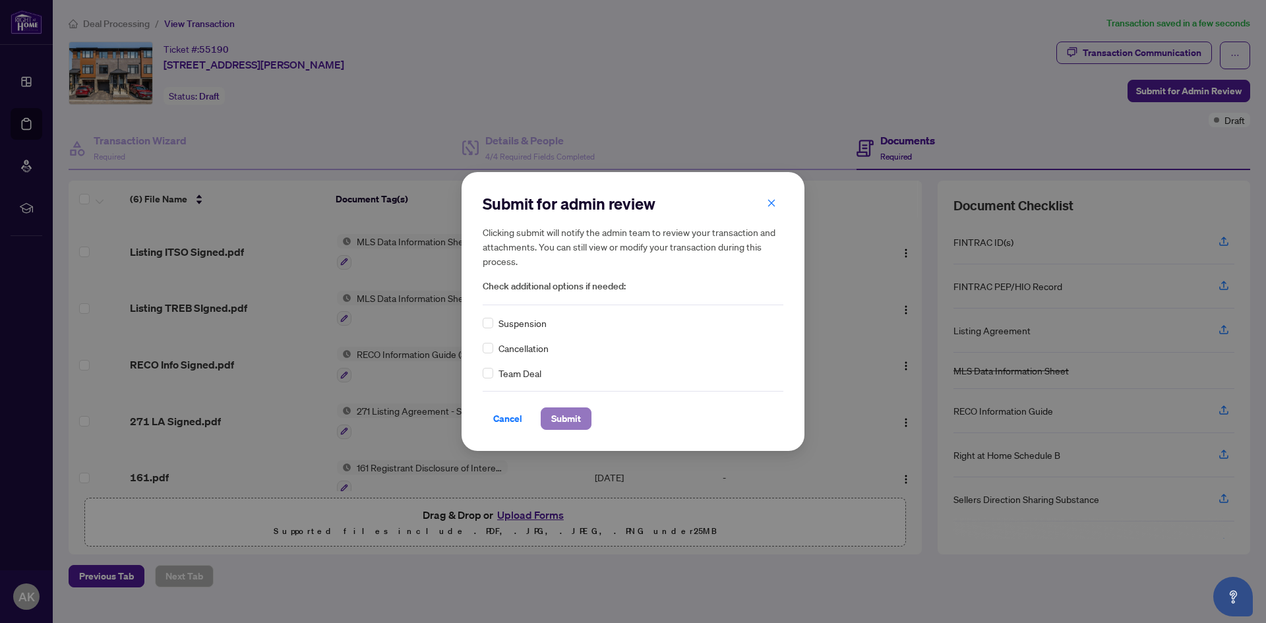
click at [553, 417] on span "Submit" at bounding box center [566, 418] width 30 height 21
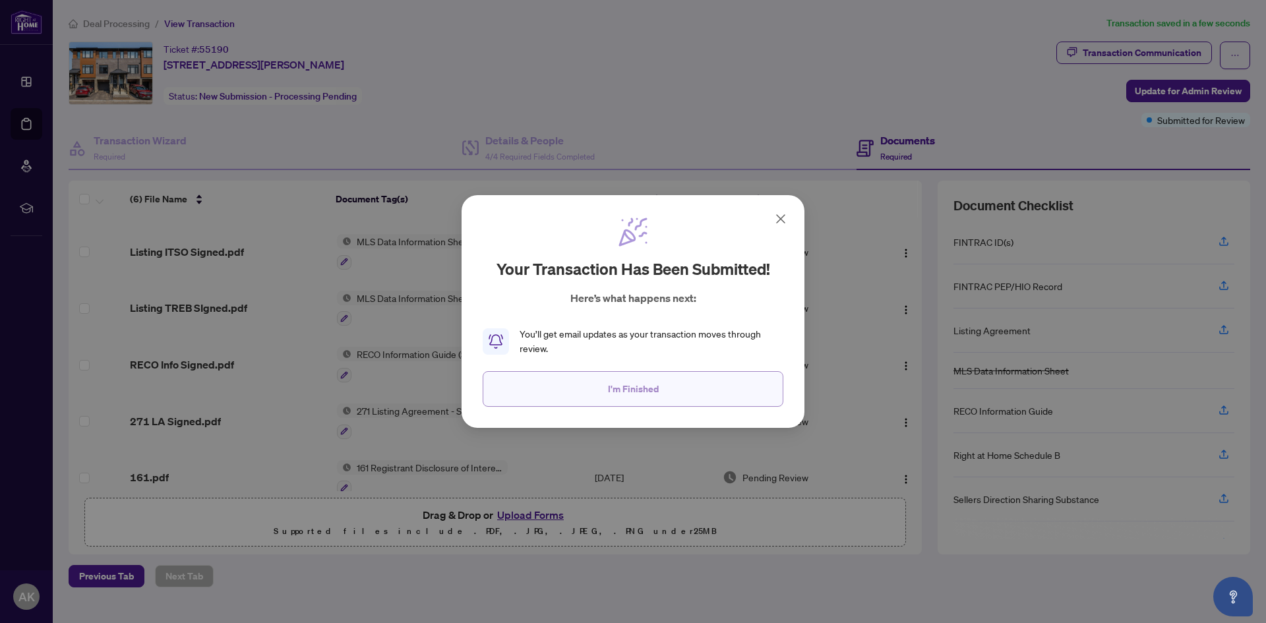
click at [624, 384] on span "I'm Finished" at bounding box center [633, 388] width 51 height 21
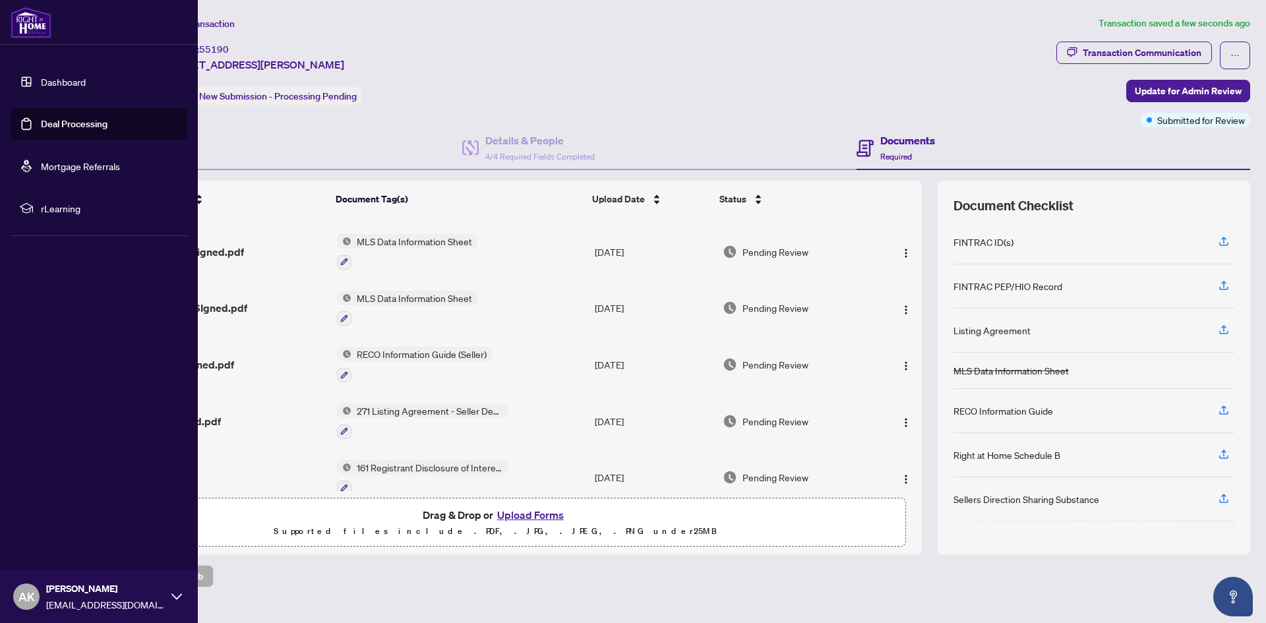
click at [41, 126] on link "Deal Processing" at bounding box center [74, 124] width 67 height 12
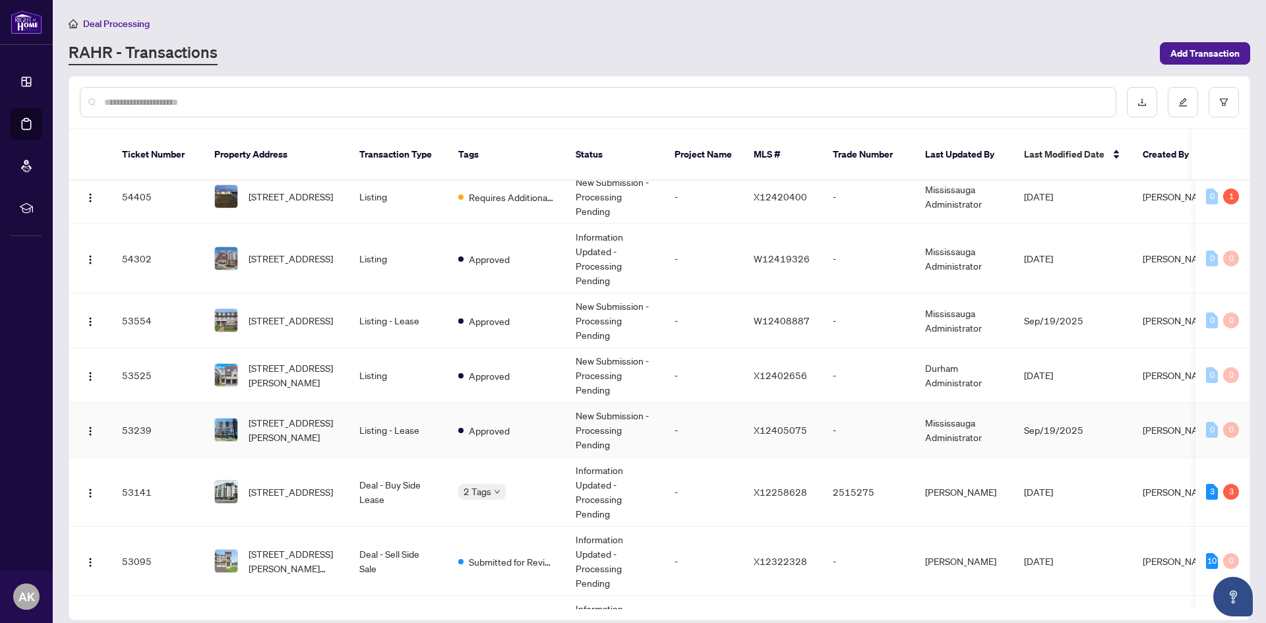
scroll to position [132, 0]
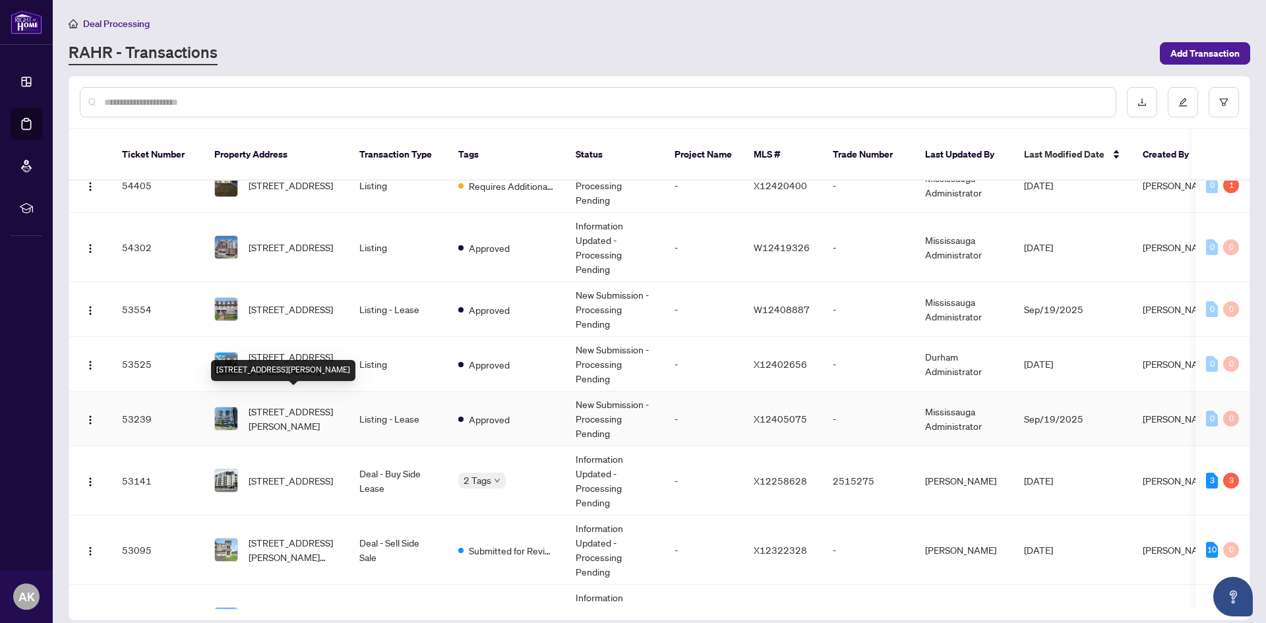
click at [280, 360] on div "[STREET_ADDRESS][PERSON_NAME]" at bounding box center [283, 370] width 144 height 21
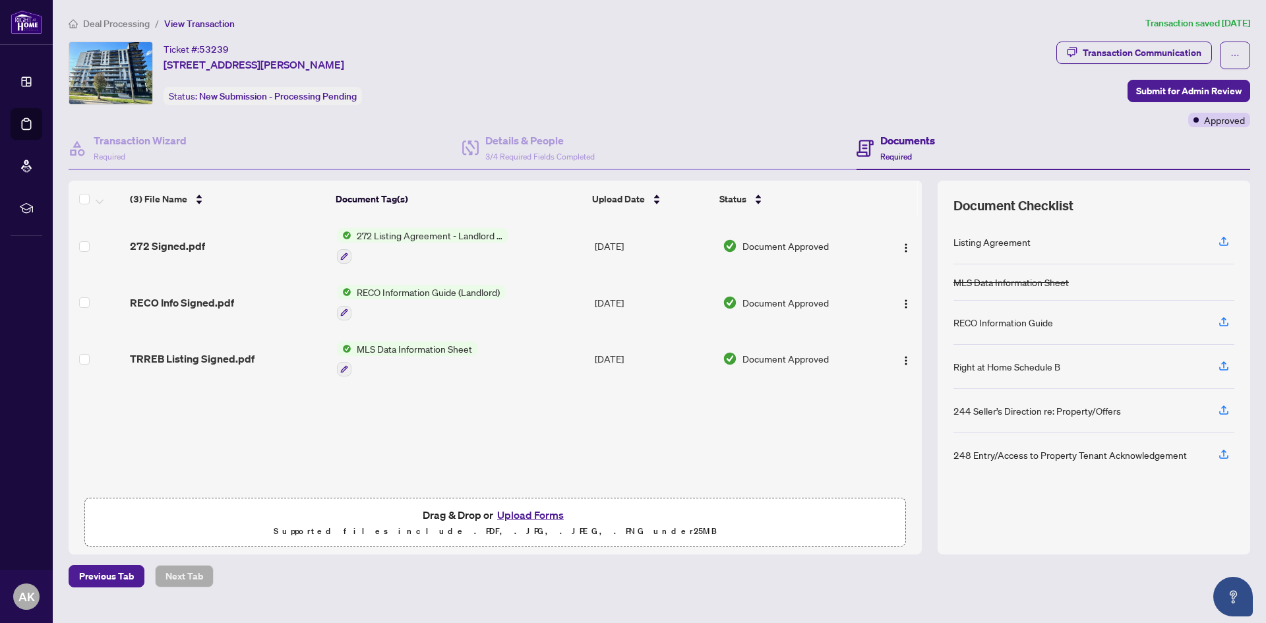
click at [522, 514] on button "Upload Forms" at bounding box center [530, 514] width 75 height 17
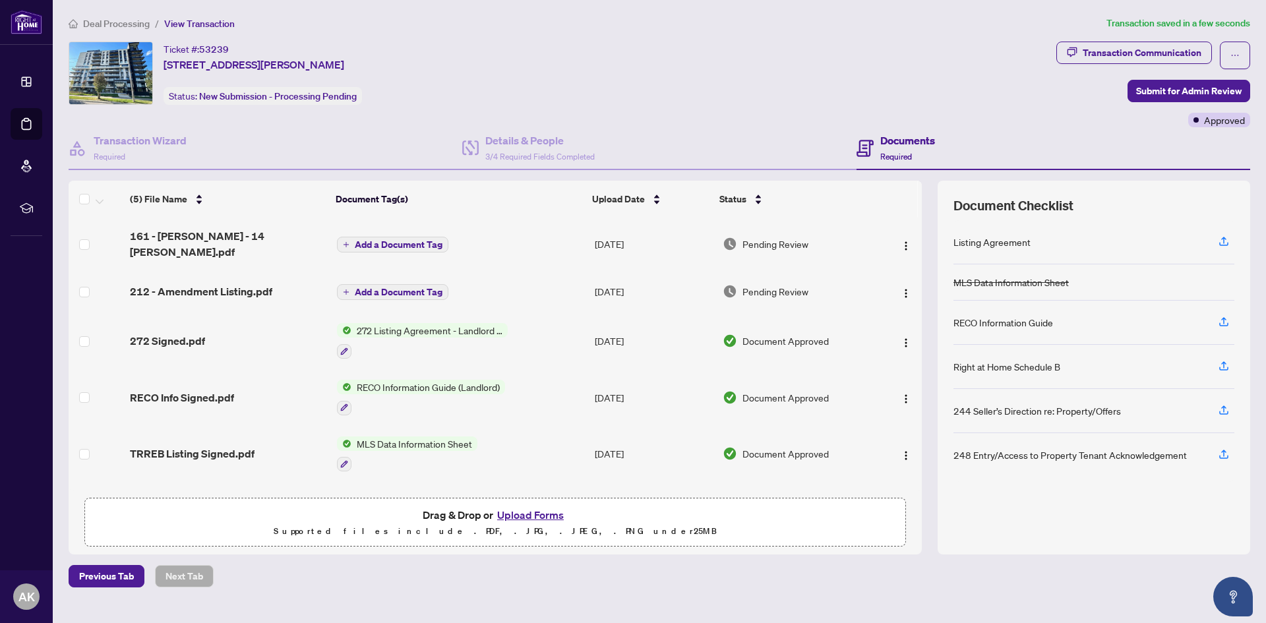
click at [404, 287] on span "Add a Document Tag" at bounding box center [399, 291] width 88 height 9
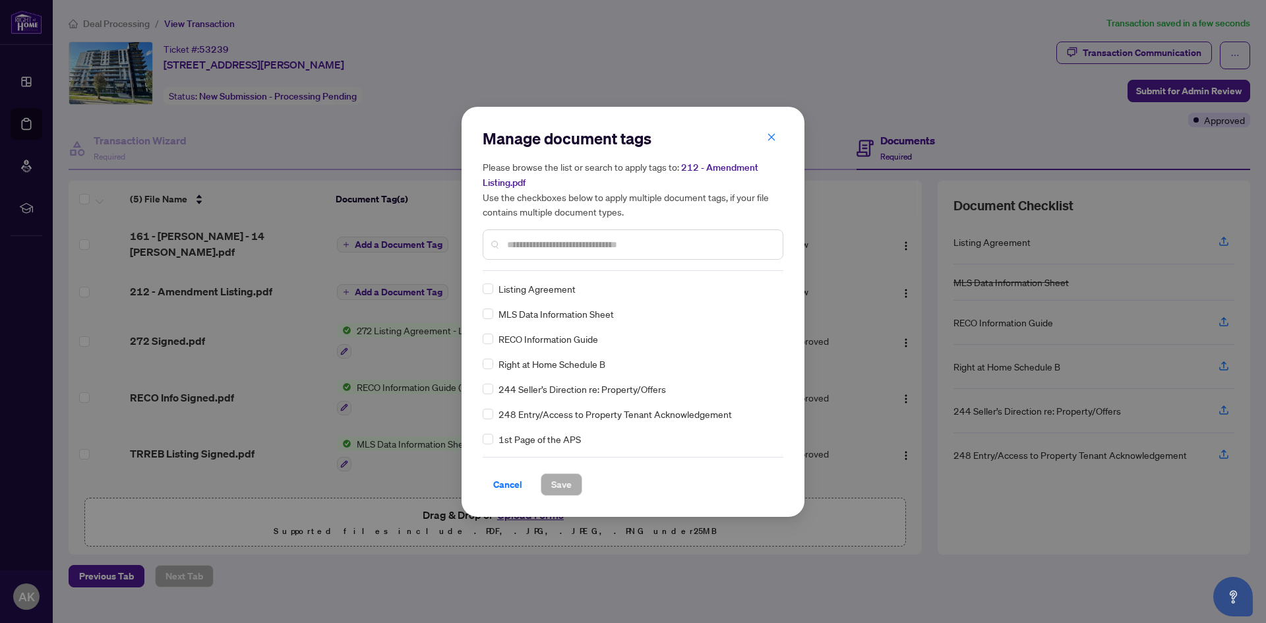
click at [553, 247] on input "text" at bounding box center [639, 244] width 265 height 15
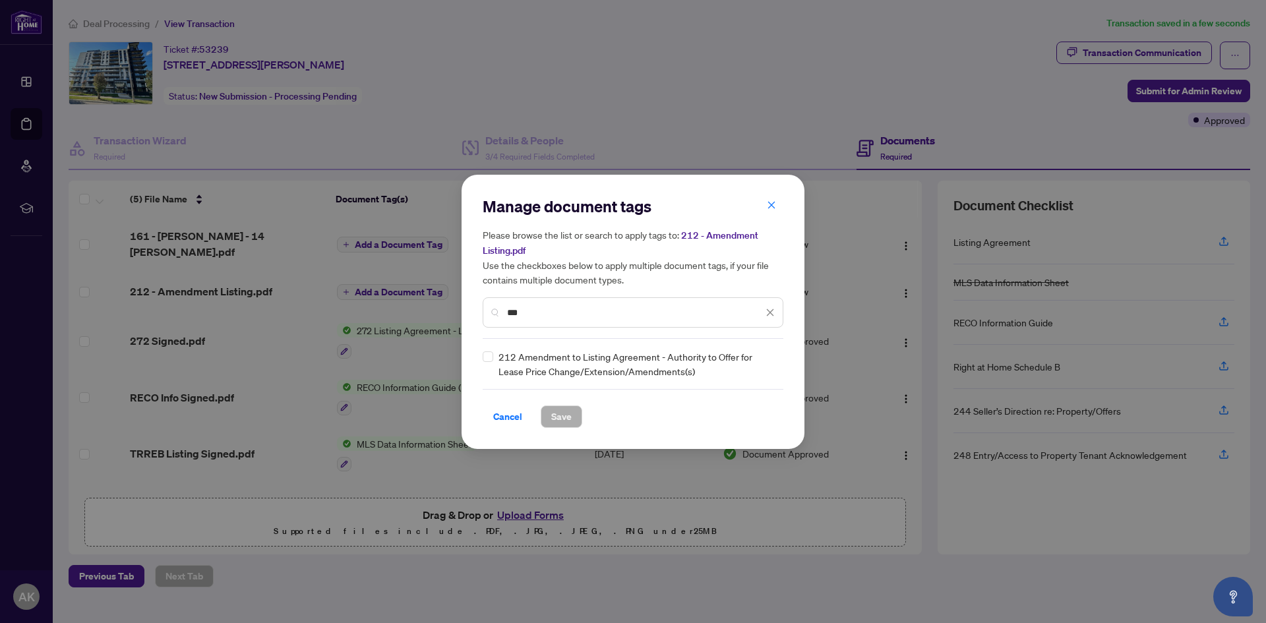
type input "***"
click at [571, 415] on button "Save" at bounding box center [562, 417] width 42 height 22
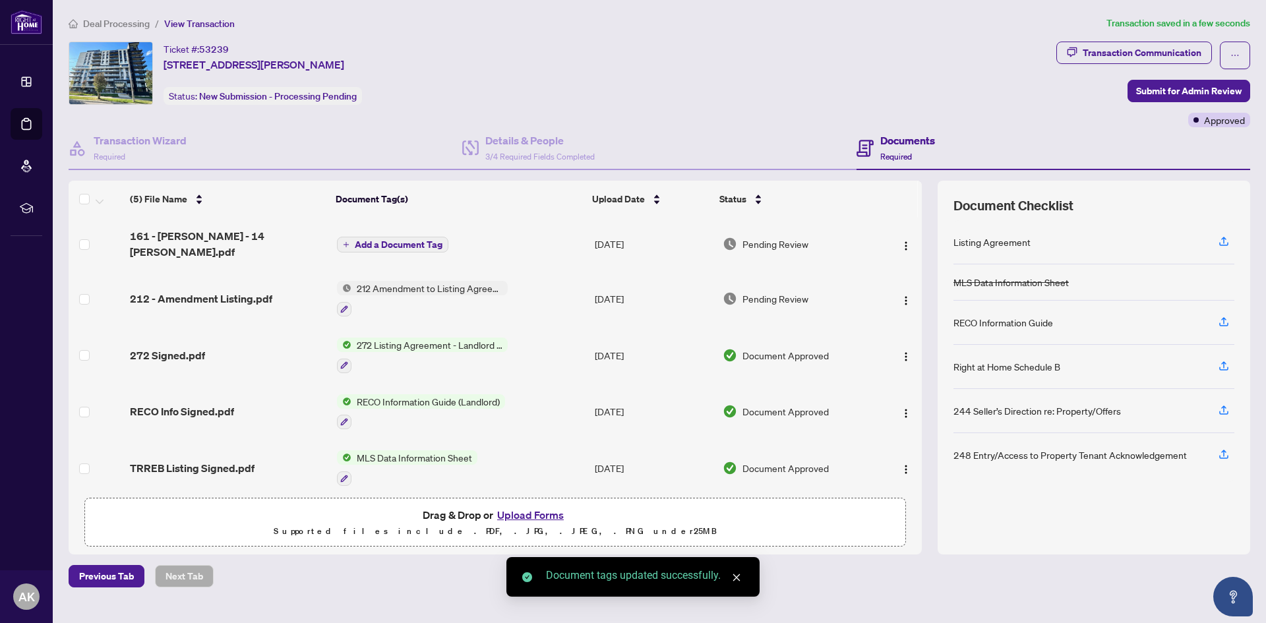
click at [401, 240] on span "Add a Document Tag" at bounding box center [399, 244] width 88 height 9
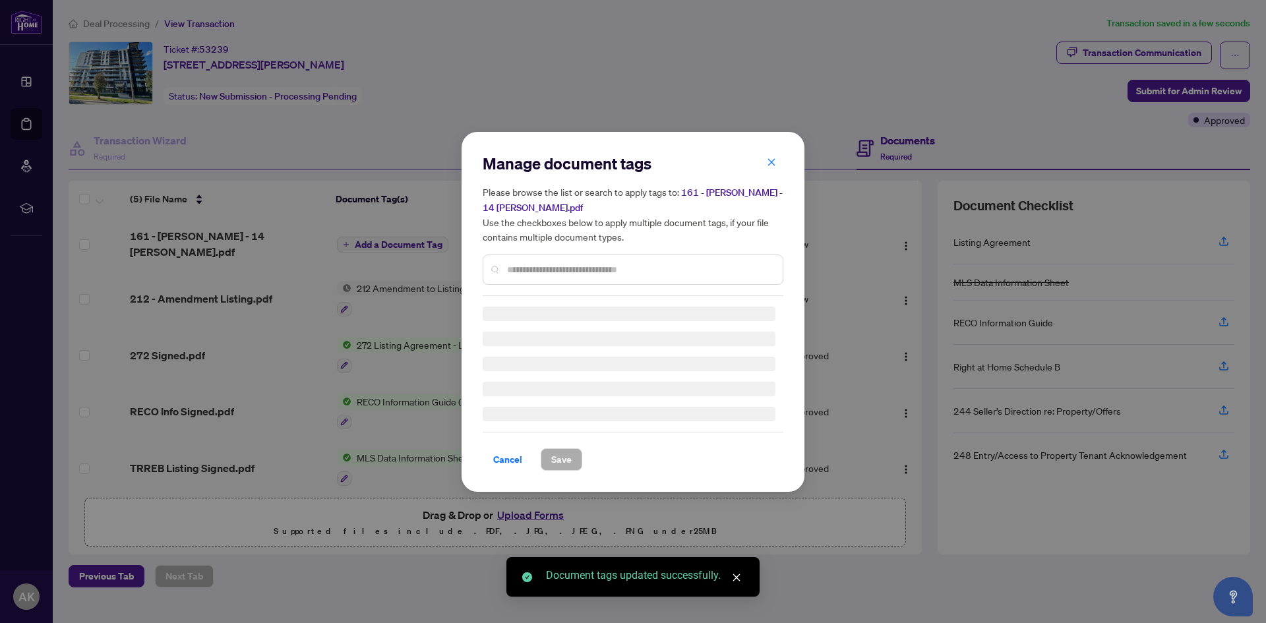
click at [632, 257] on div at bounding box center [633, 270] width 301 height 30
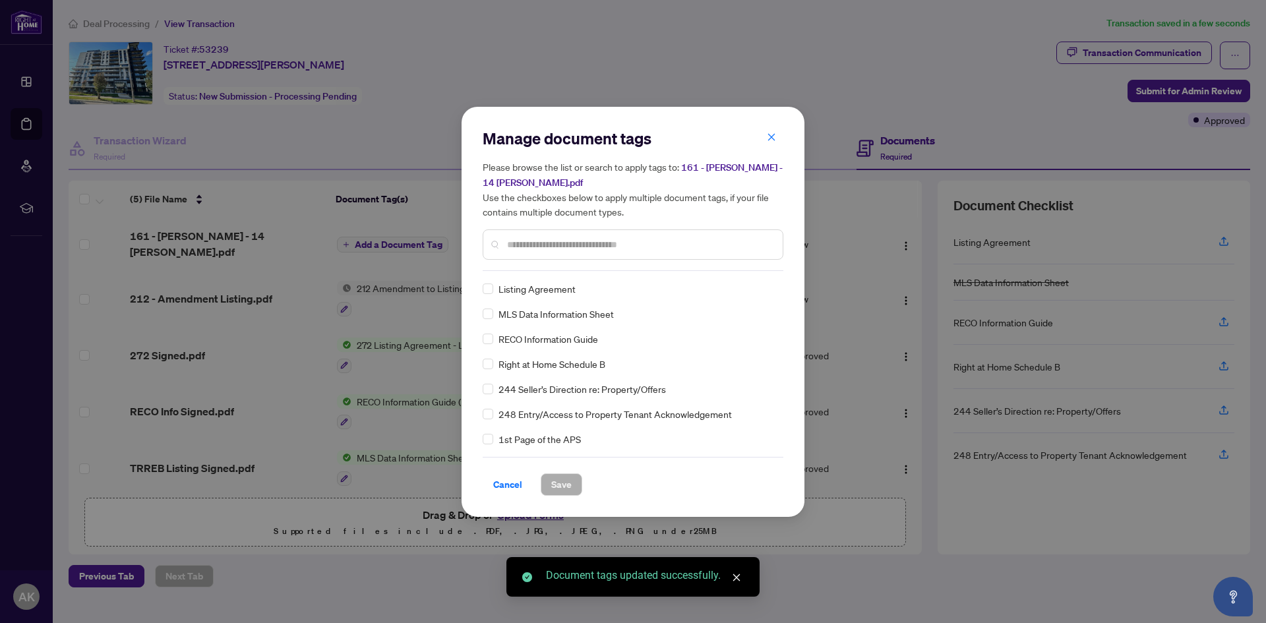
drag, startPoint x: 630, startPoint y: 257, endPoint x: 620, endPoint y: 247, distance: 14.5
click at [629, 257] on div at bounding box center [633, 244] width 301 height 30
click at [615, 243] on input "text" at bounding box center [639, 244] width 265 height 15
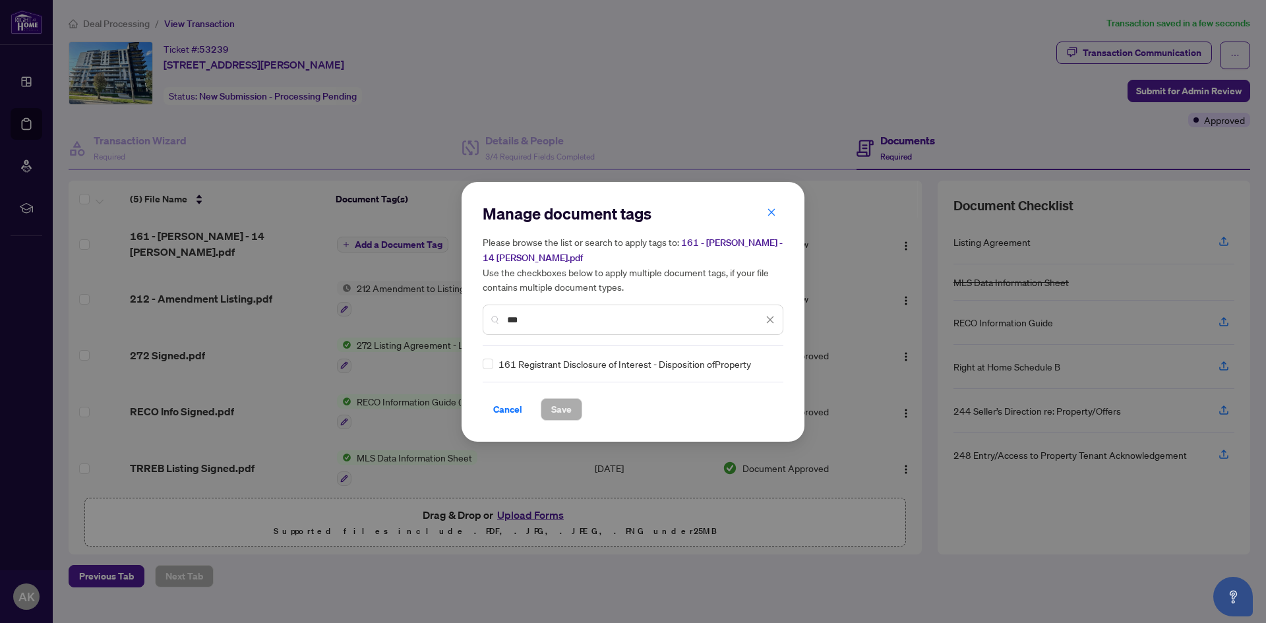
type input "***"
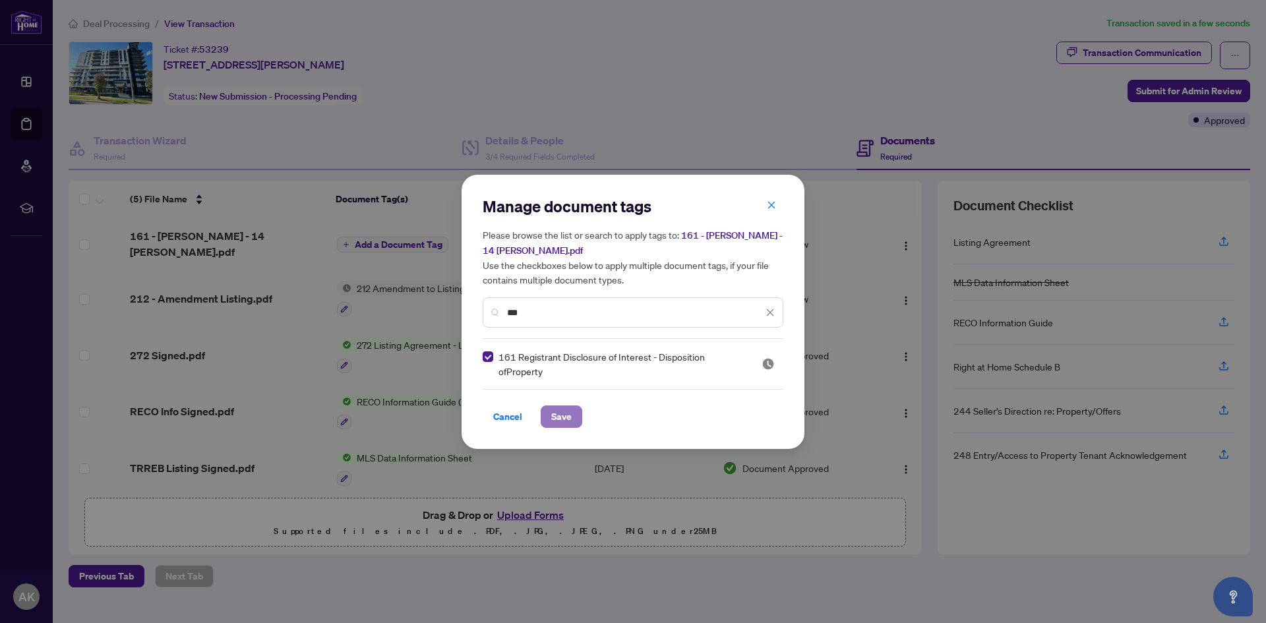
click at [559, 413] on span "Save" at bounding box center [561, 416] width 20 height 21
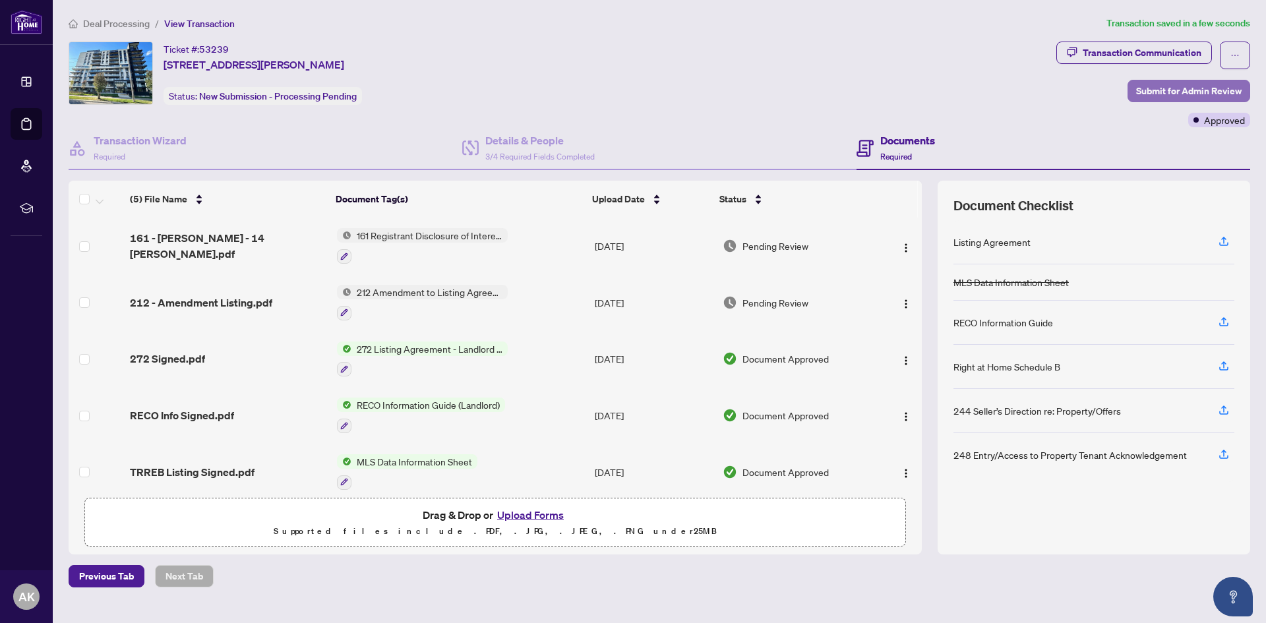
click at [1211, 91] on span "Submit for Admin Review" at bounding box center [1189, 90] width 106 height 21
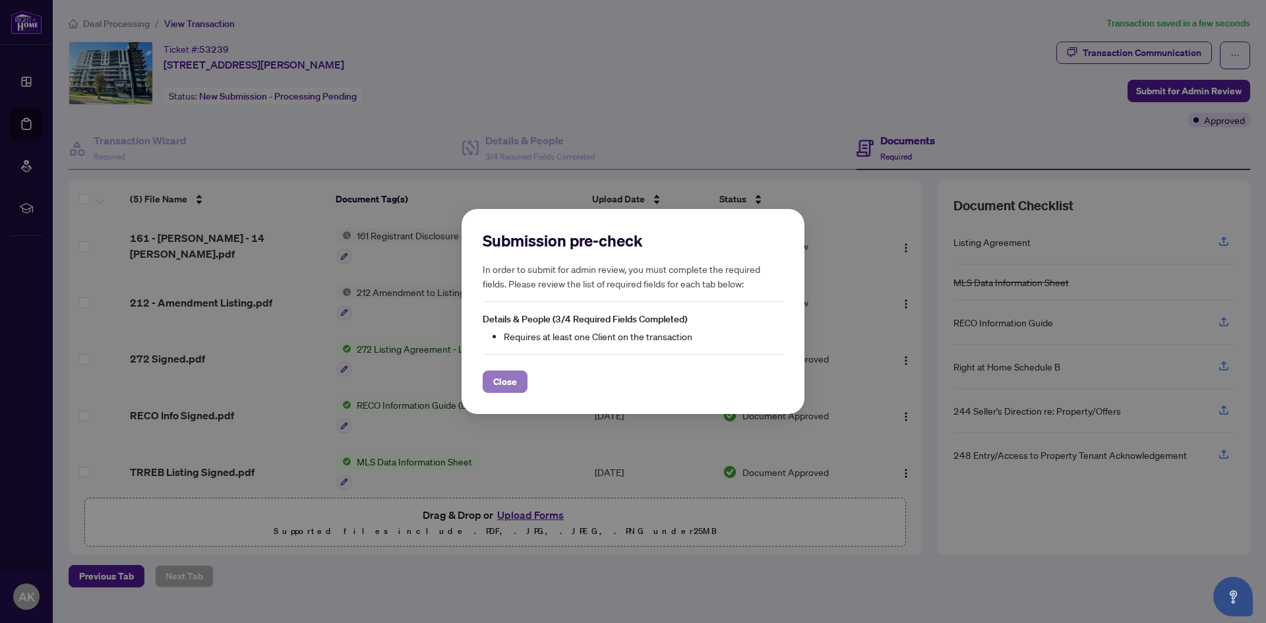
click at [514, 384] on span "Close" at bounding box center [505, 381] width 24 height 21
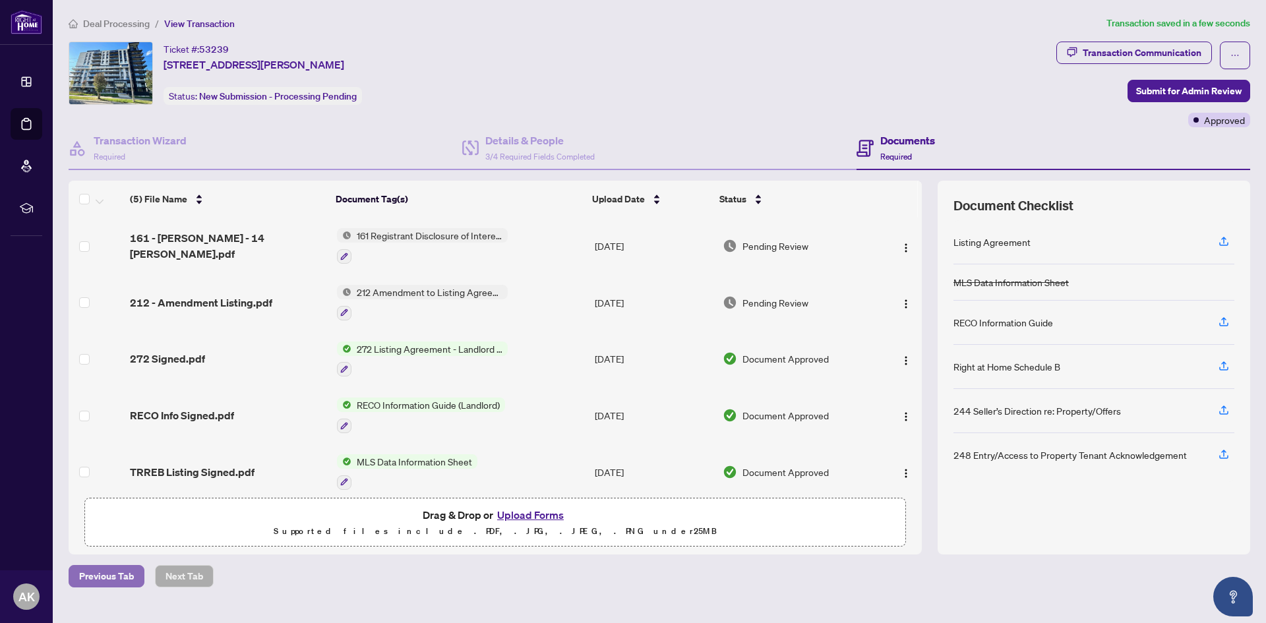
click at [77, 583] on button "Previous Tab" at bounding box center [107, 576] width 76 height 22
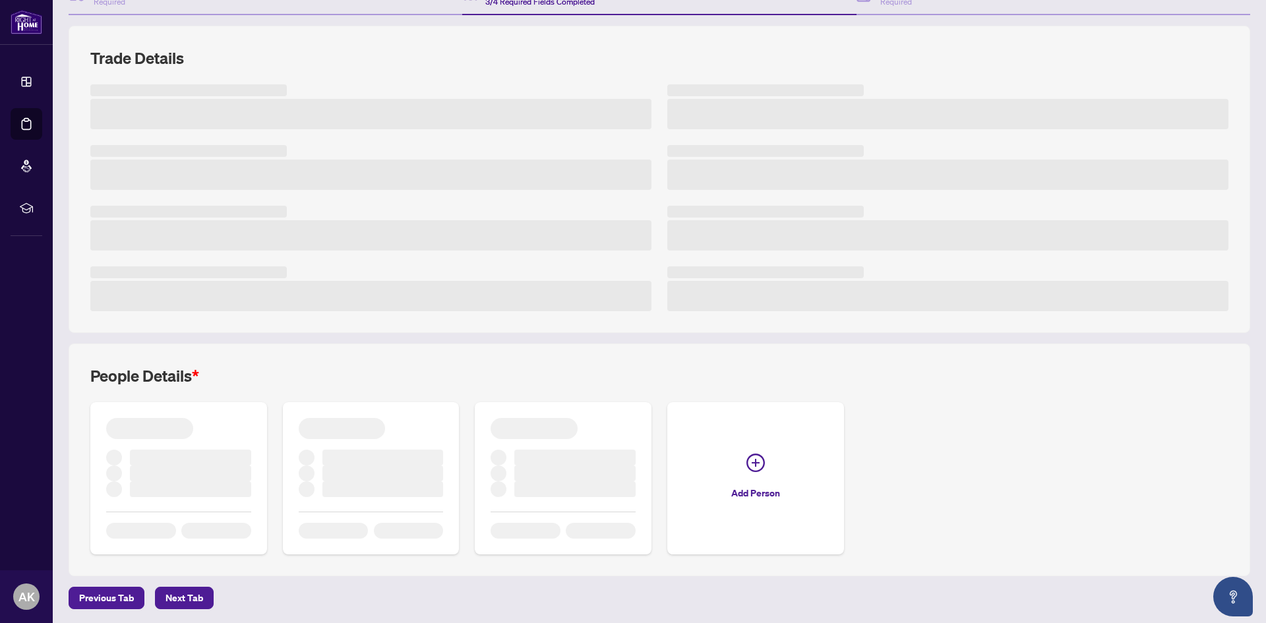
scroll to position [156, 0]
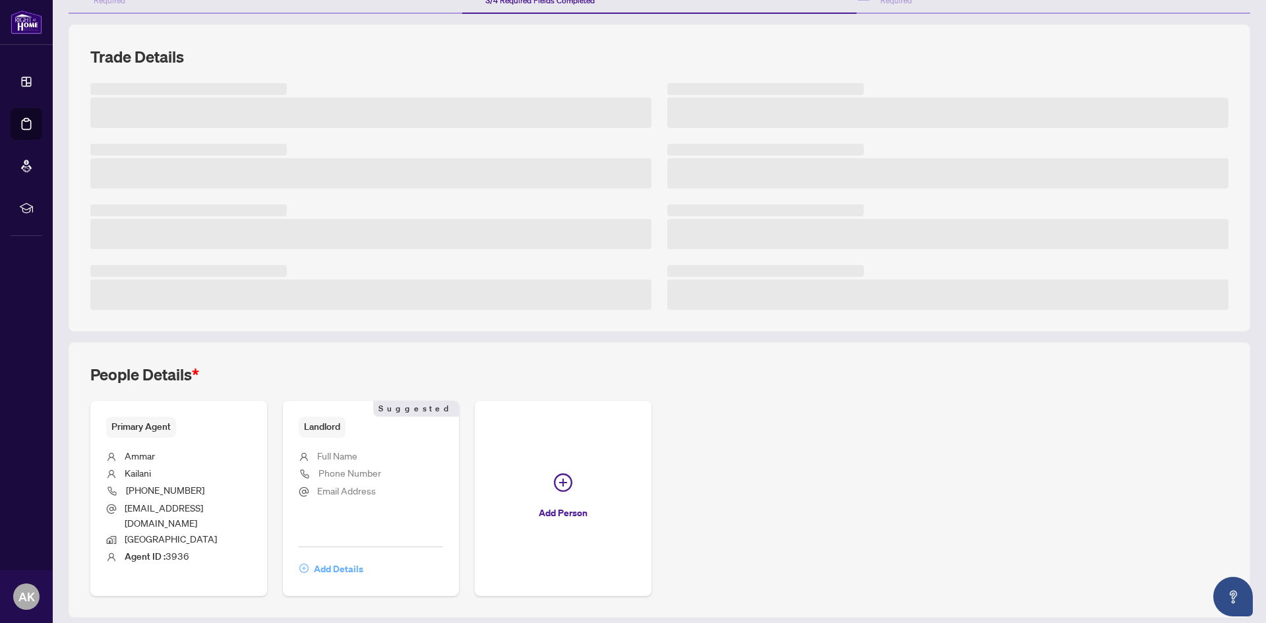
click at [316, 559] on span "Add Details" at bounding box center [338, 569] width 49 height 21
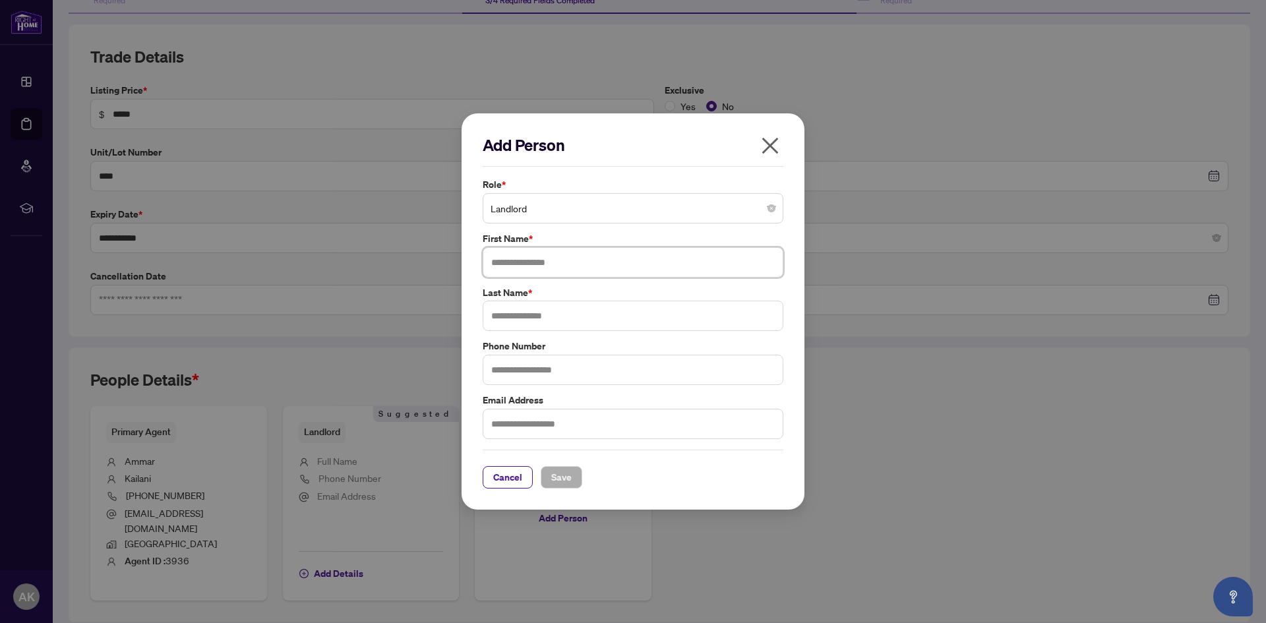
click at [509, 257] on input "text" at bounding box center [633, 262] width 301 height 30
type input "***"
type input "****"
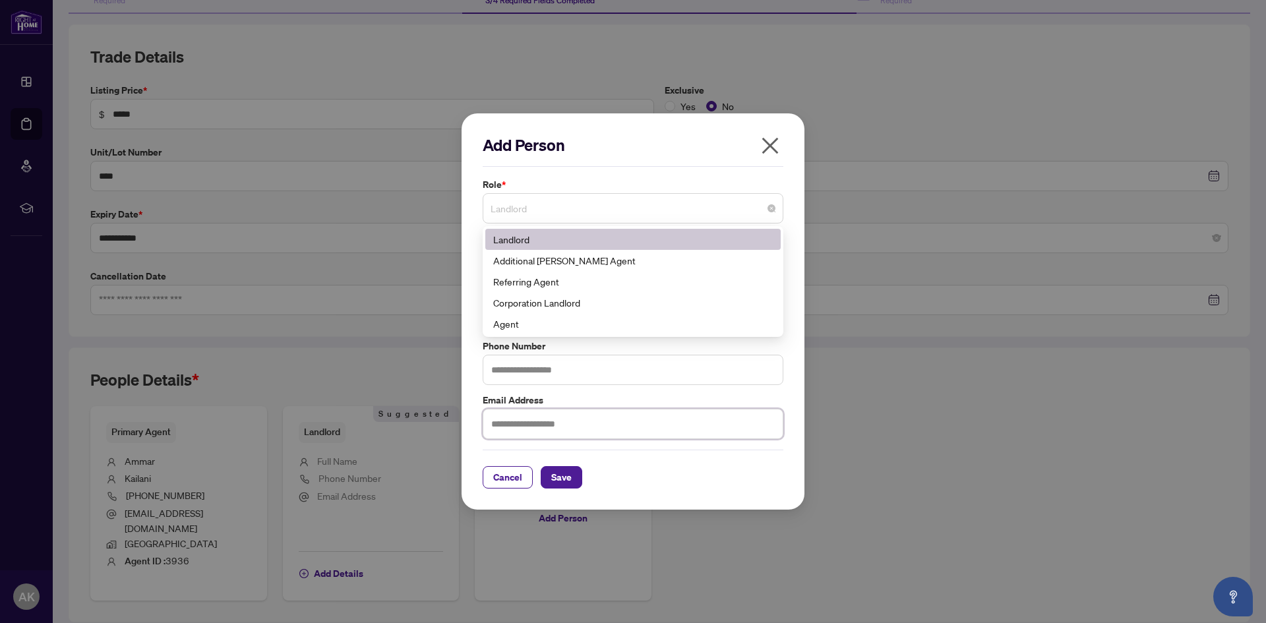
click at [576, 204] on span "Landlord" at bounding box center [633, 208] width 285 height 25
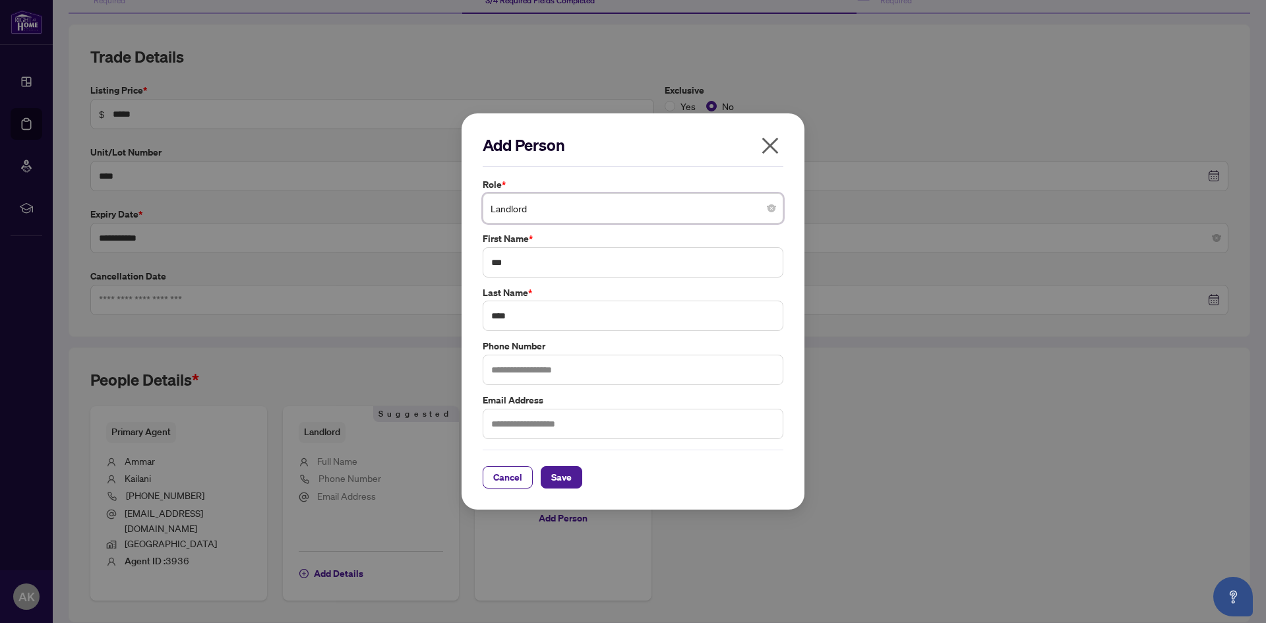
click at [386, 208] on div "Add Person Role * Landlord Landlord 3 10 Landlord Additional [PERSON_NAME] Agen…" at bounding box center [633, 311] width 1266 height 623
click at [512, 484] on span "Cancel" at bounding box center [507, 477] width 29 height 21
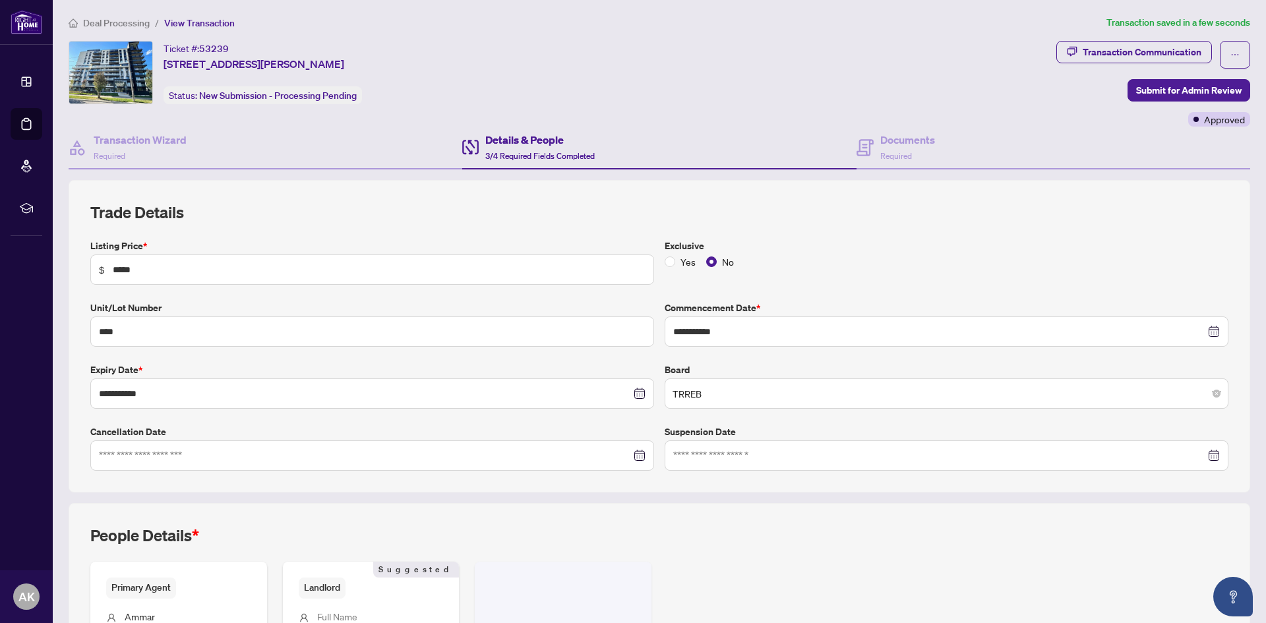
scroll to position [0, 0]
click at [886, 152] on span "Required" at bounding box center [896, 157] width 32 height 10
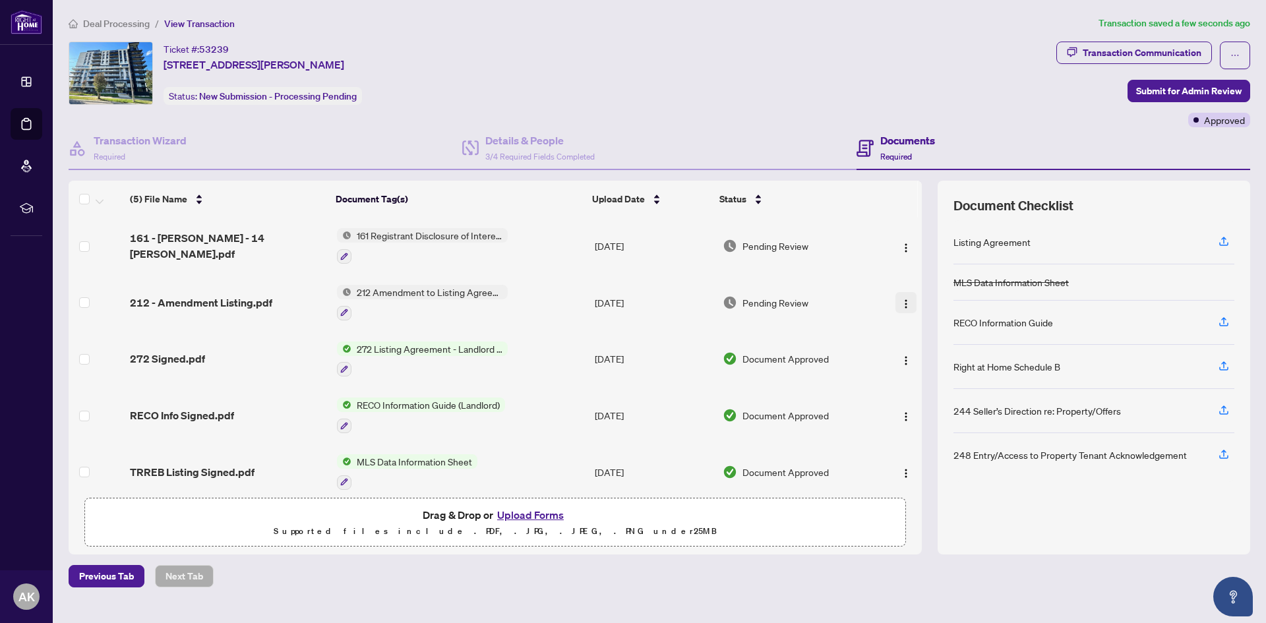
click at [901, 304] on img "button" at bounding box center [906, 304] width 11 height 11
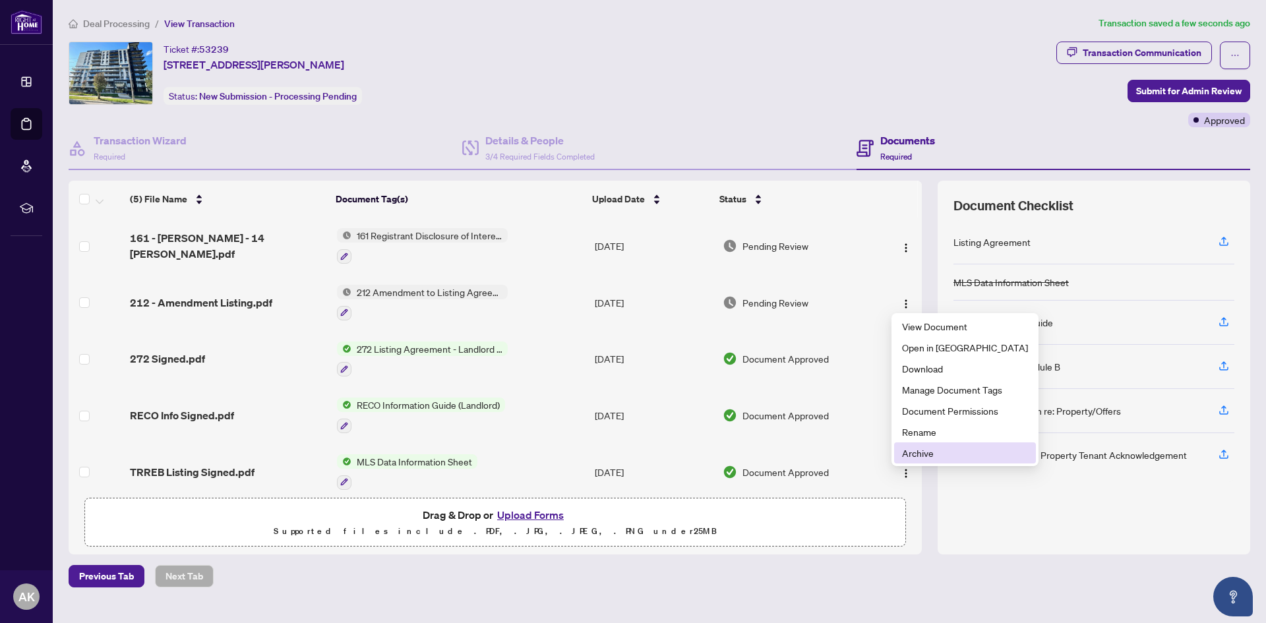
click at [928, 451] on span "Archive" at bounding box center [965, 453] width 126 height 15
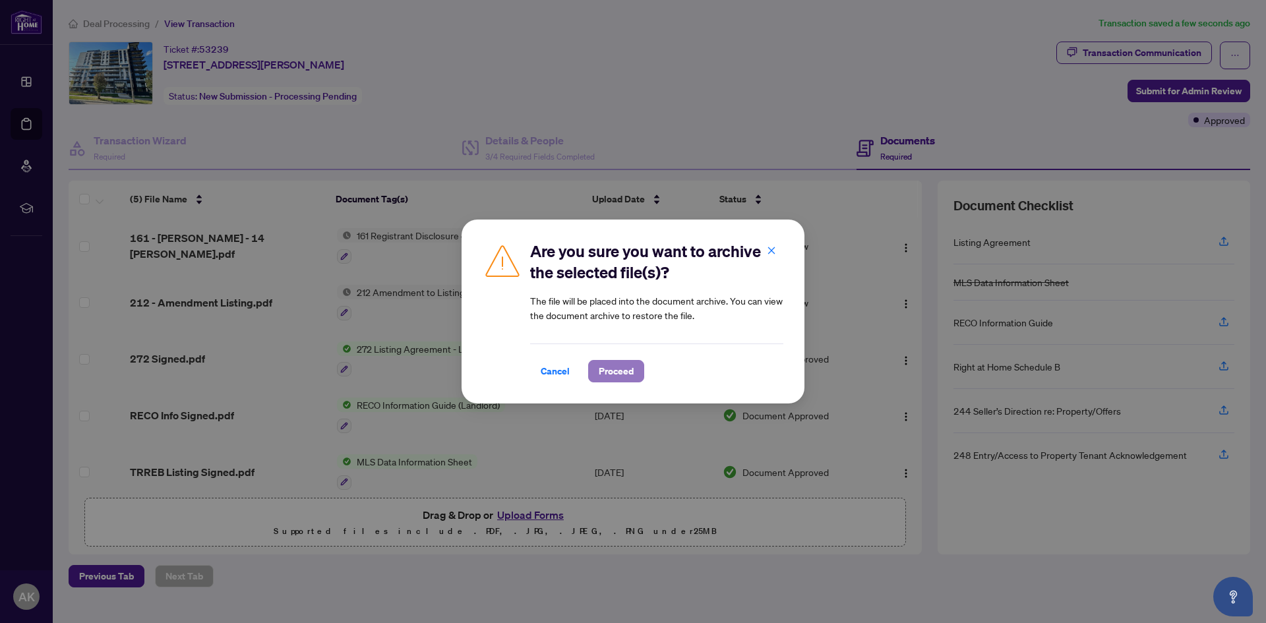
click at [599, 380] on span "Proceed" at bounding box center [616, 371] width 35 height 21
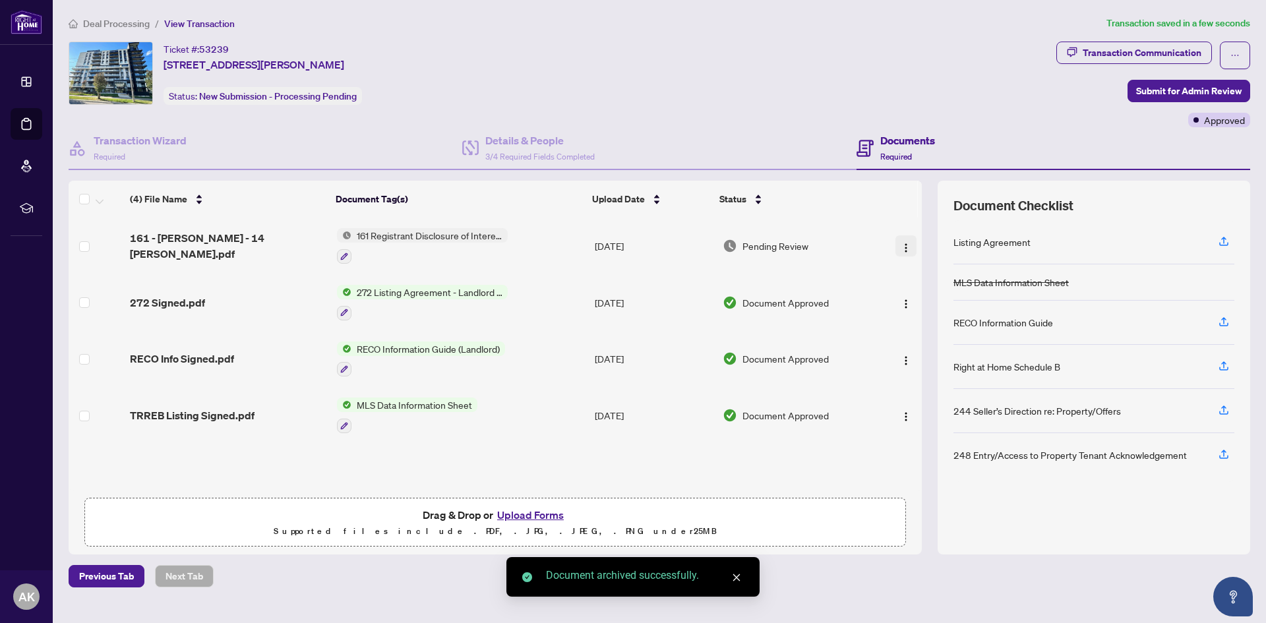
click at [901, 246] on img "button" at bounding box center [906, 248] width 11 height 11
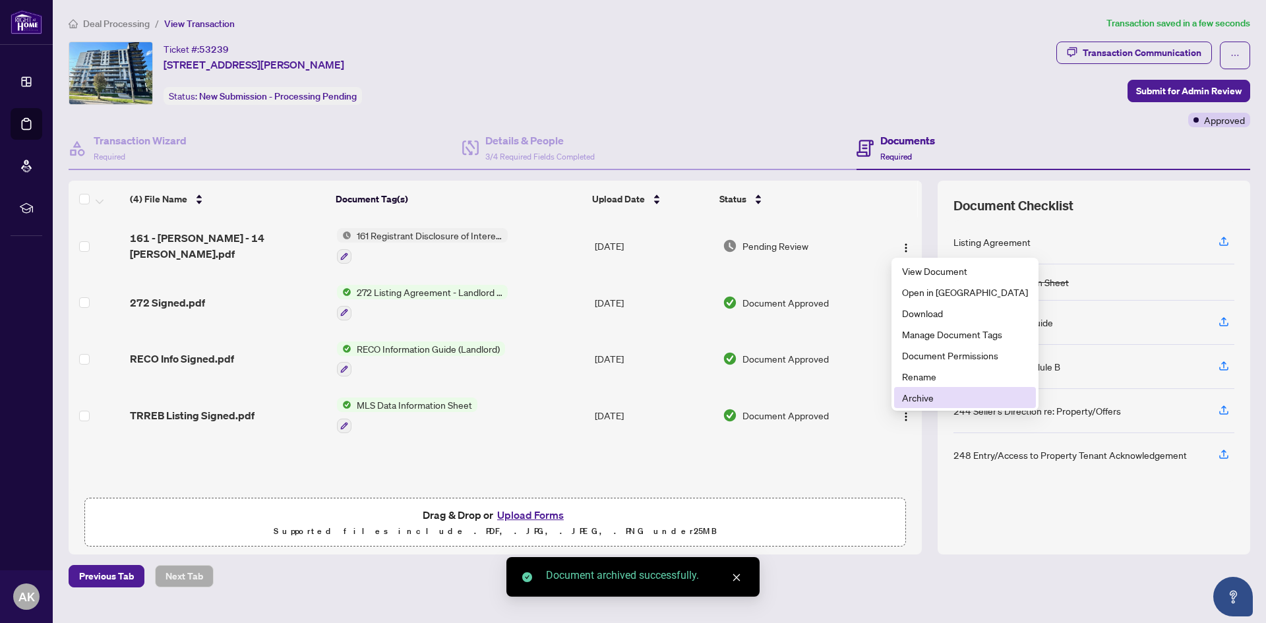
click at [933, 402] on span "Archive" at bounding box center [965, 397] width 126 height 15
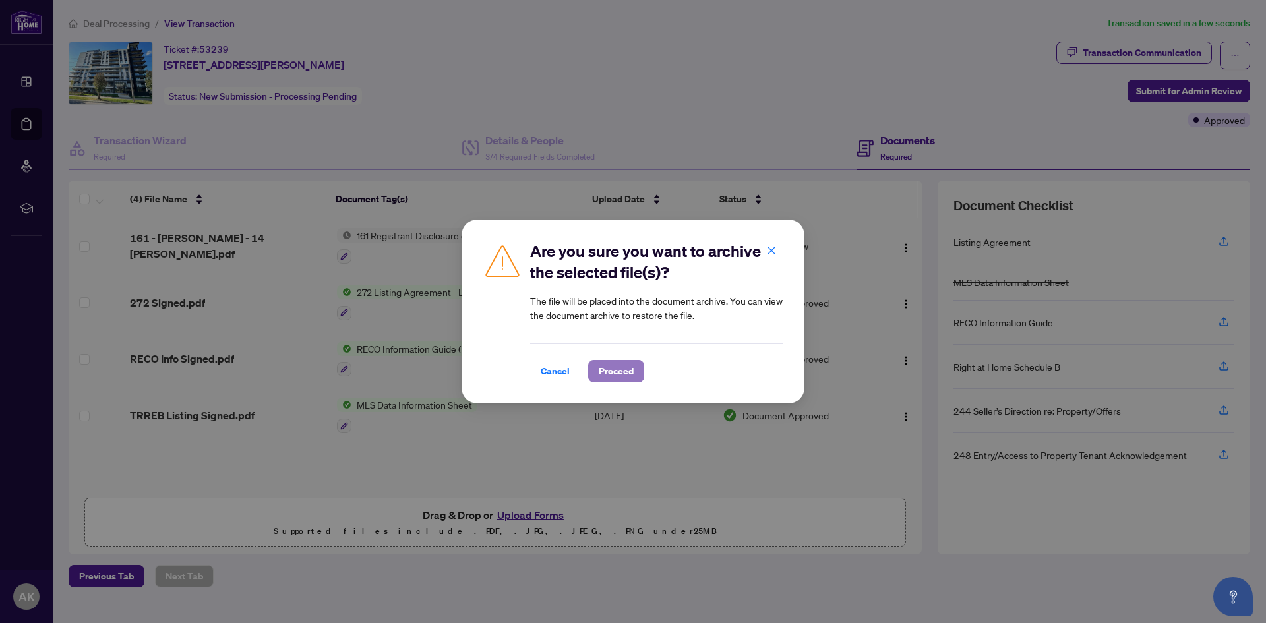
click at [599, 369] on span "Proceed" at bounding box center [616, 371] width 35 height 21
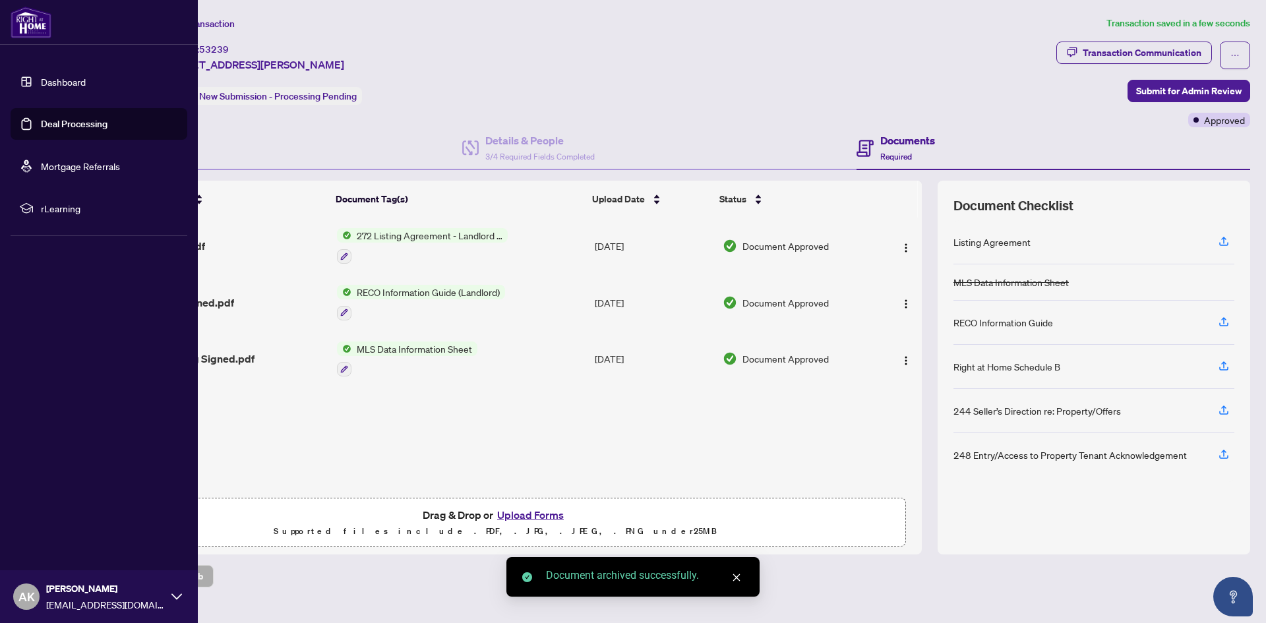
click at [59, 121] on link "Deal Processing" at bounding box center [74, 124] width 67 height 12
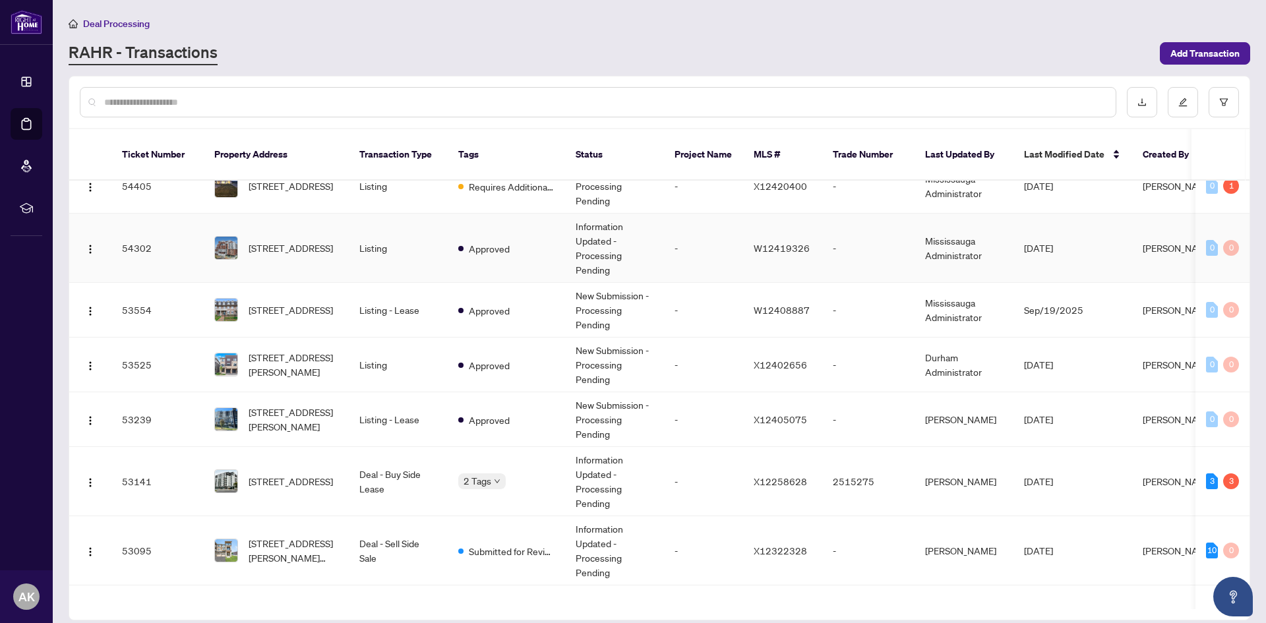
scroll to position [132, 0]
click at [316, 351] on span "[STREET_ADDRESS][PERSON_NAME]" at bounding box center [294, 363] width 90 height 29
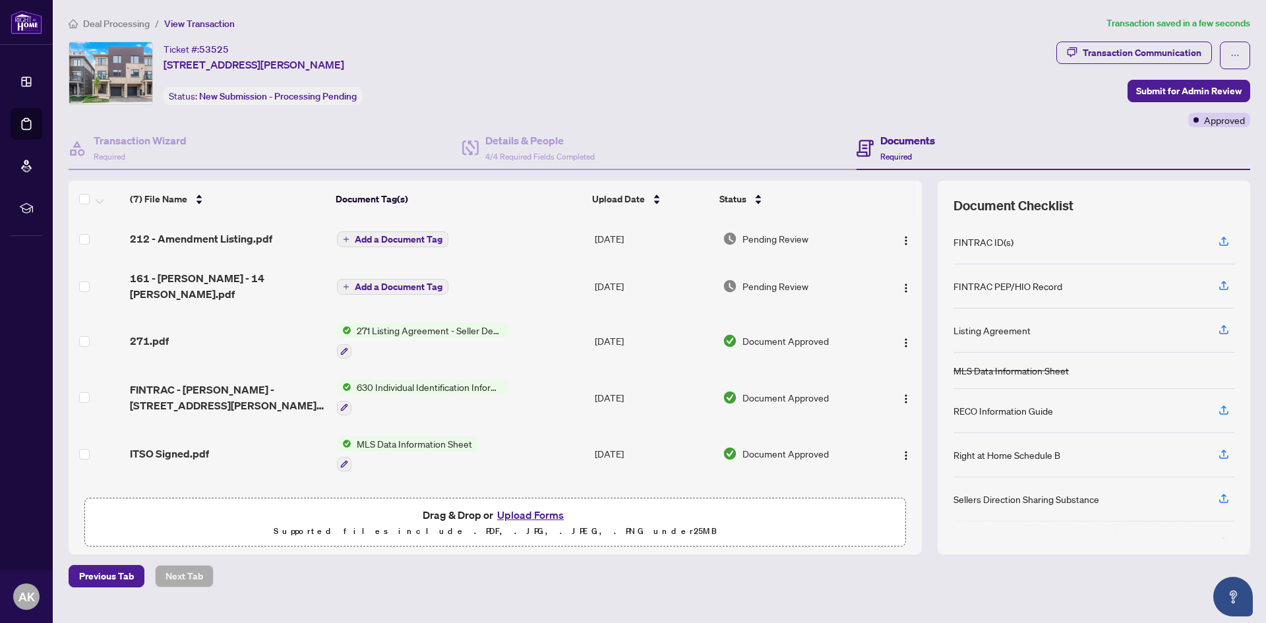
click at [405, 282] on span "Add a Document Tag" at bounding box center [399, 286] width 88 height 9
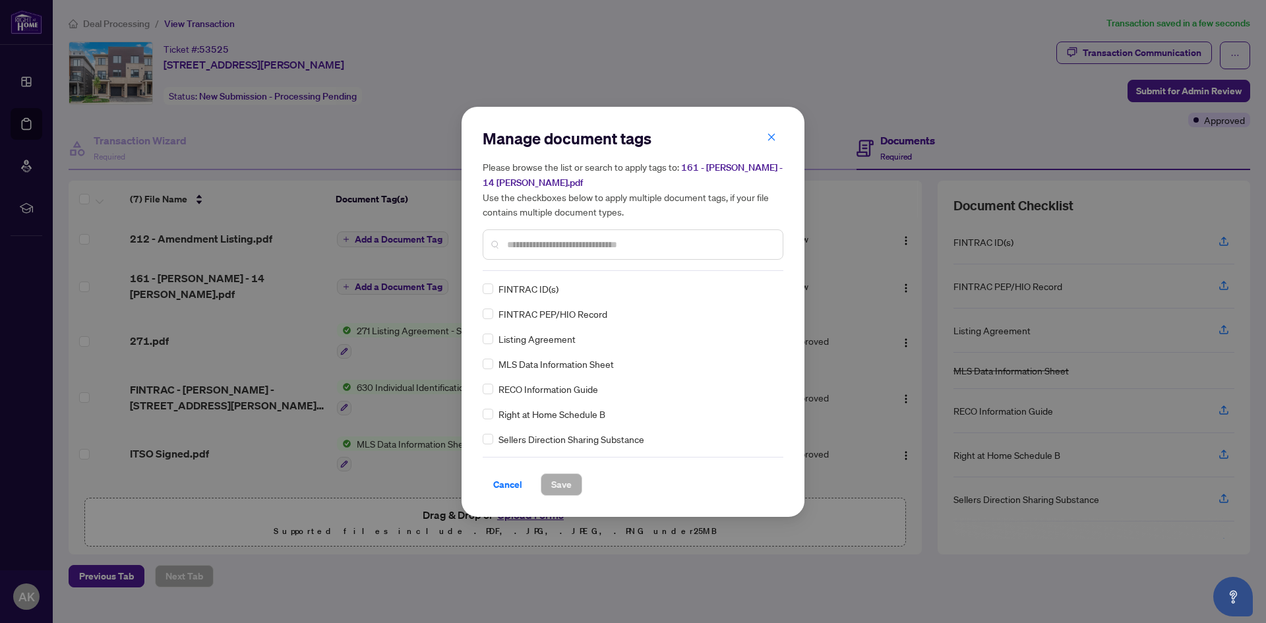
click at [586, 239] on input "text" at bounding box center [639, 244] width 265 height 15
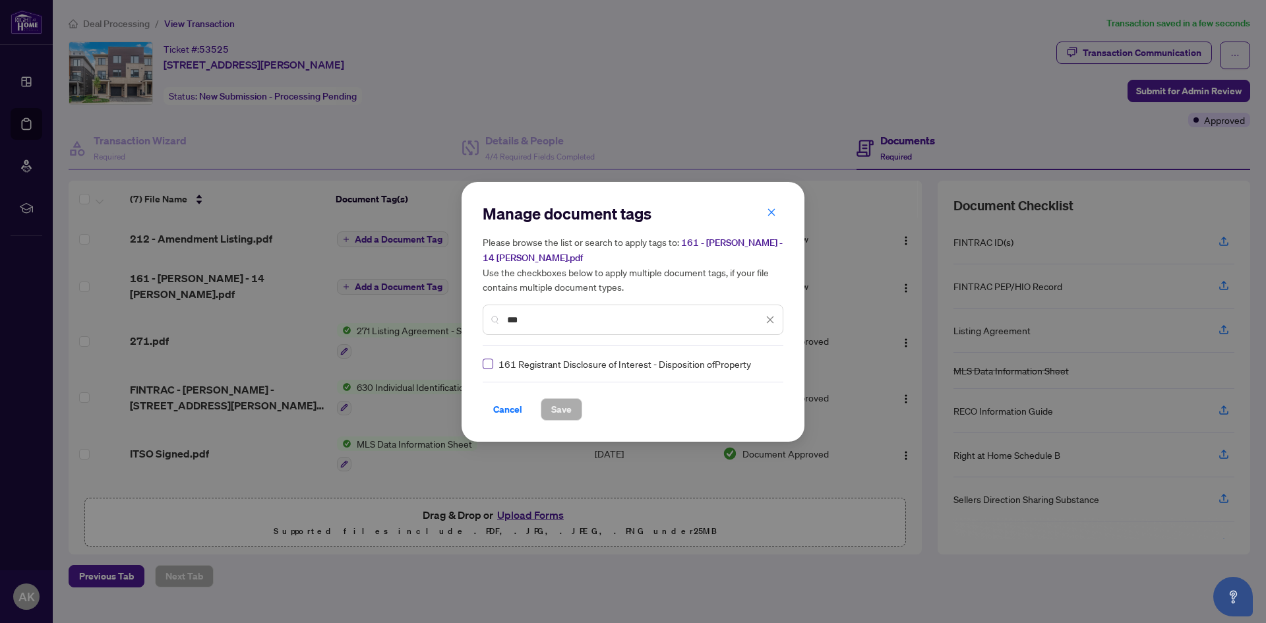
type input "***"
click at [485, 369] on label at bounding box center [488, 364] width 11 height 15
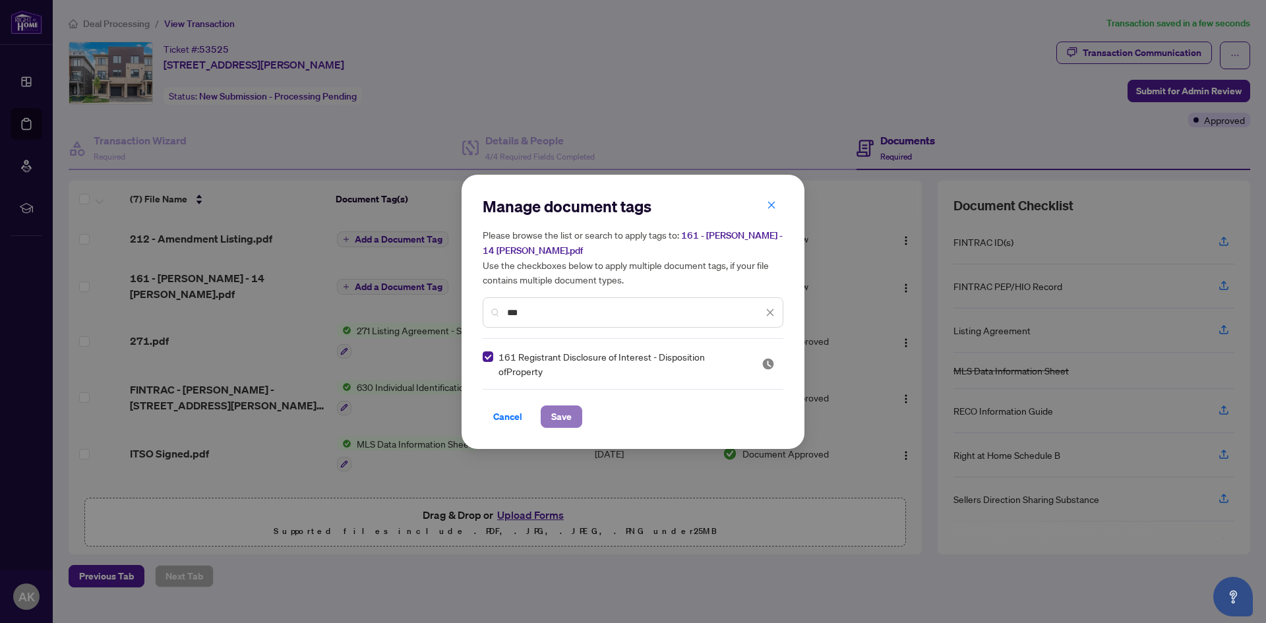
click at [553, 406] on span "Save" at bounding box center [561, 416] width 20 height 21
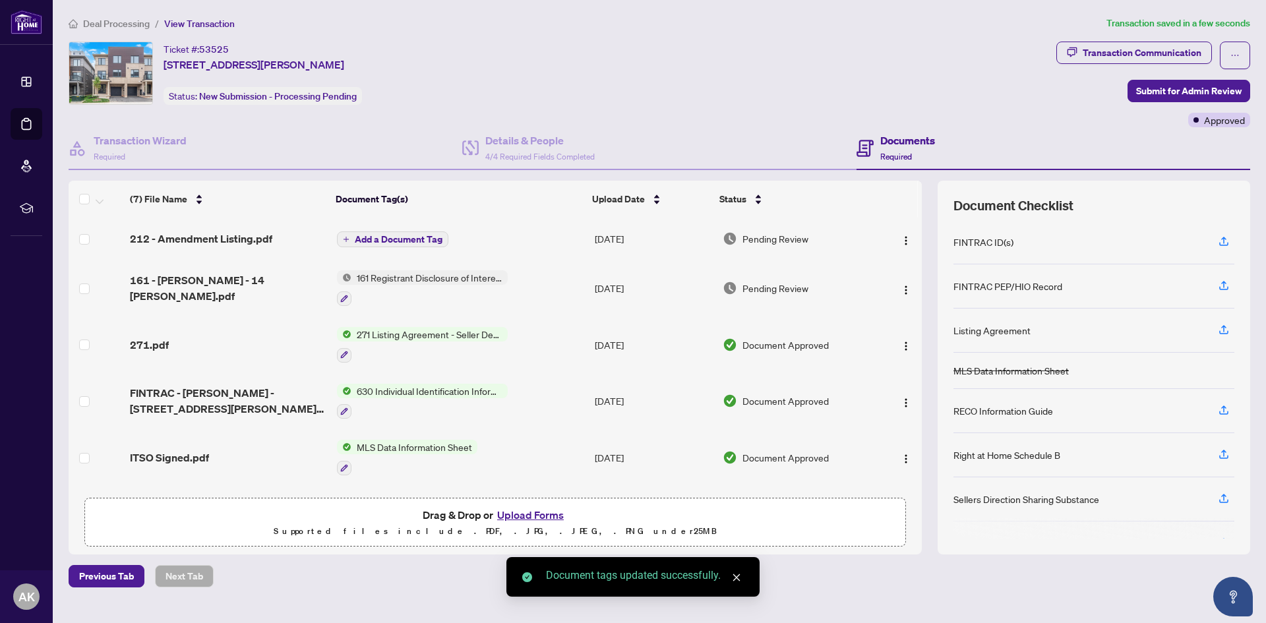
click at [408, 238] on span "Add a Document Tag" at bounding box center [399, 239] width 88 height 9
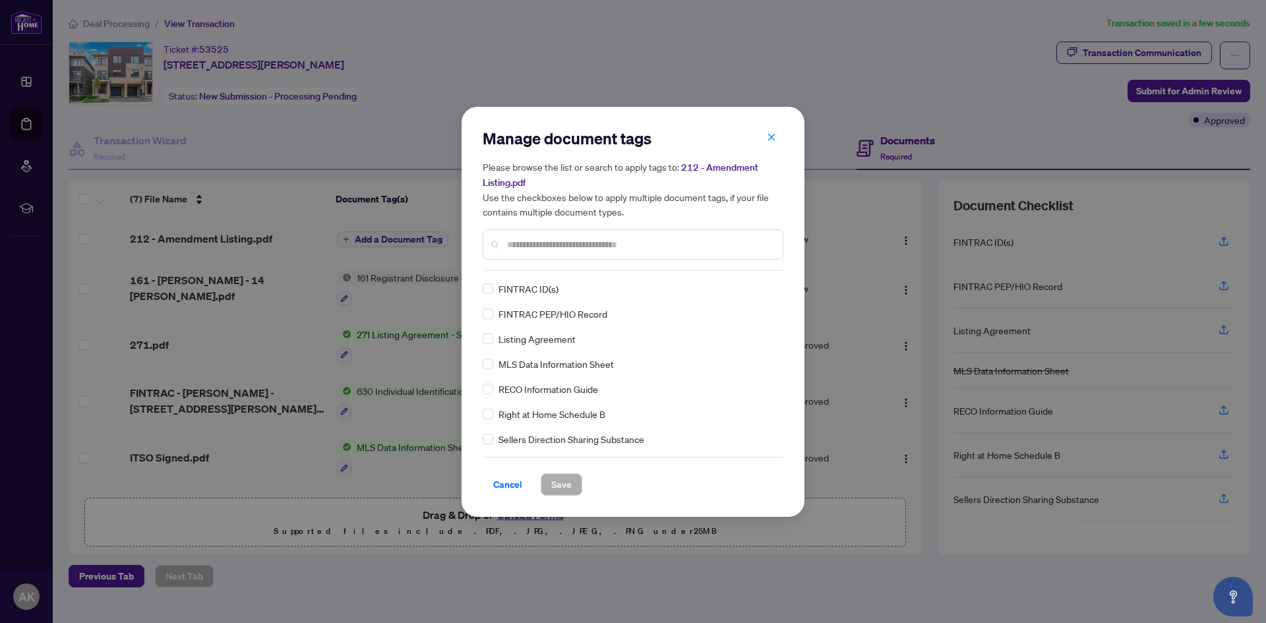
click at [574, 247] on input "text" at bounding box center [639, 244] width 265 height 15
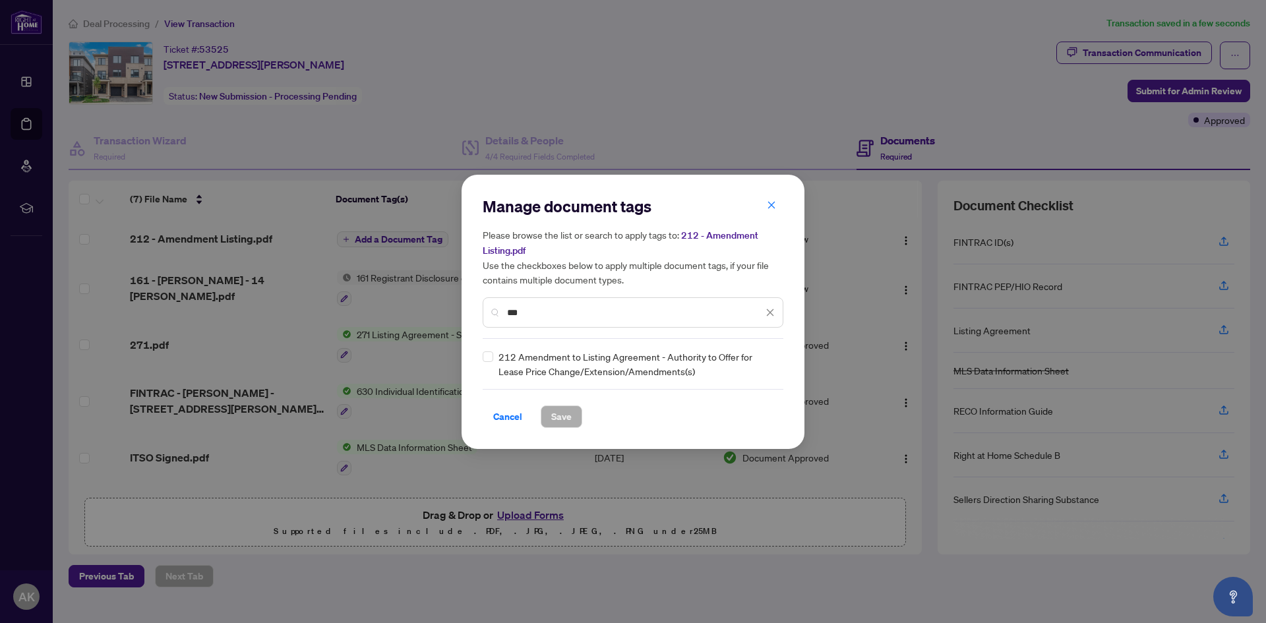
type input "***"
click at [494, 356] on div "212 Amendment to Listing Agreement - Authority to Offer for Lease Price Change/…" at bounding box center [629, 363] width 293 height 29
click at [551, 409] on span "Save" at bounding box center [561, 416] width 20 height 21
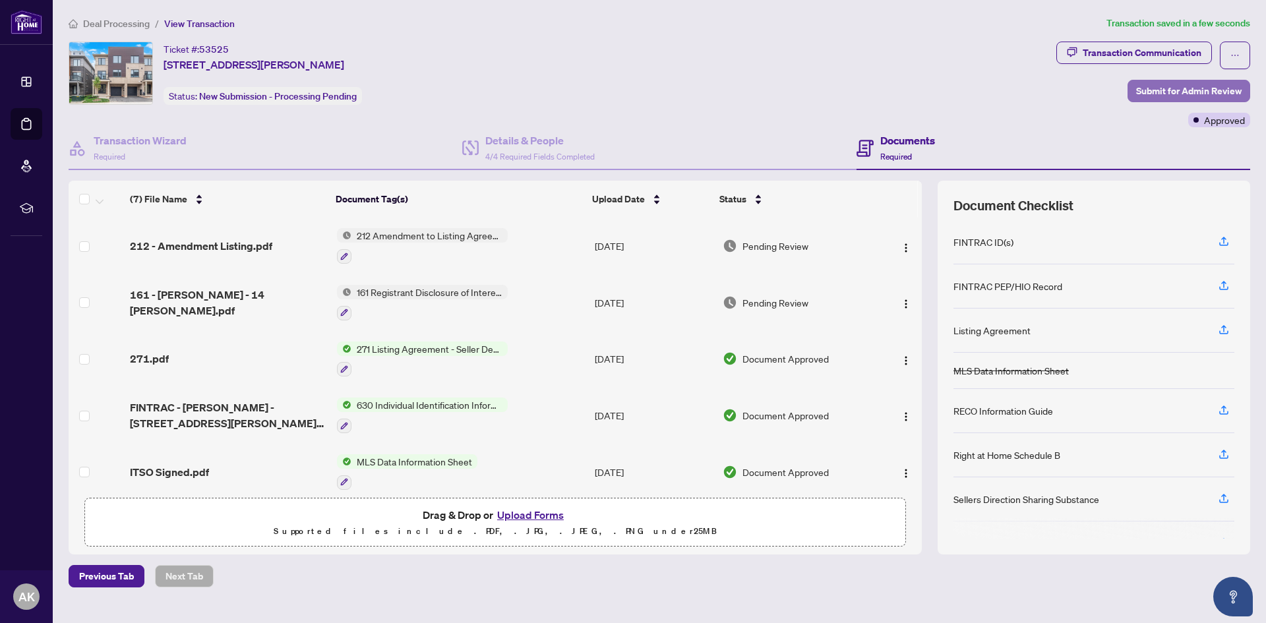
click at [1203, 94] on span "Submit for Admin Review" at bounding box center [1189, 90] width 106 height 21
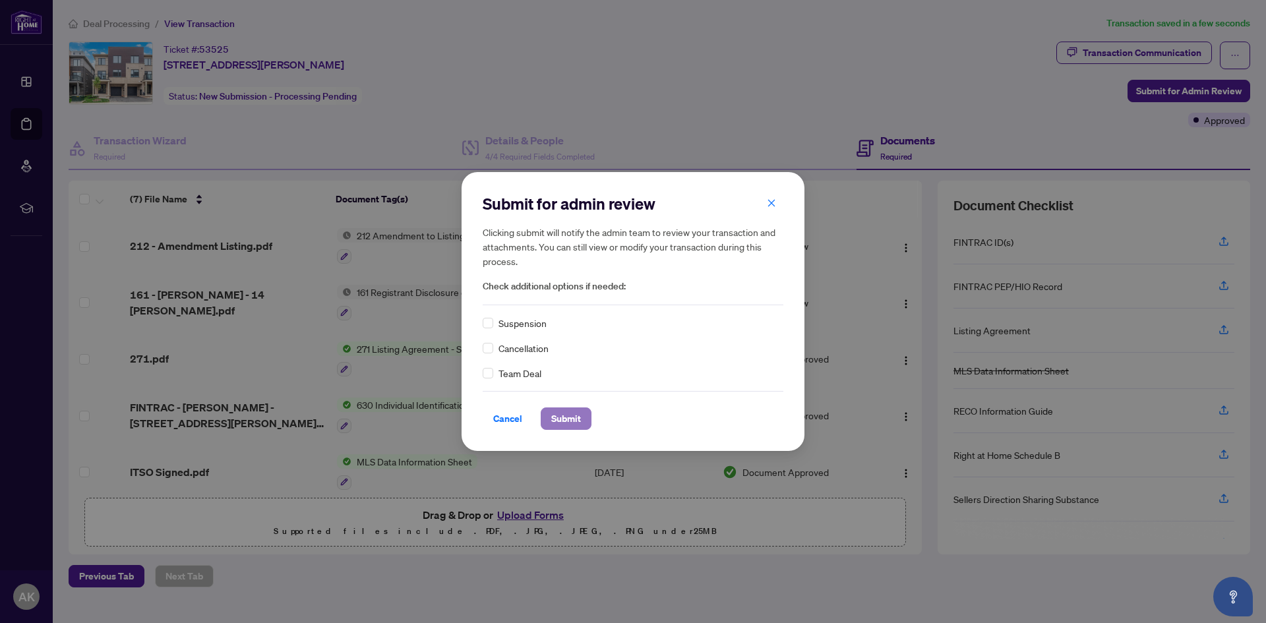
click at [556, 415] on span "Submit" at bounding box center [566, 418] width 30 height 21
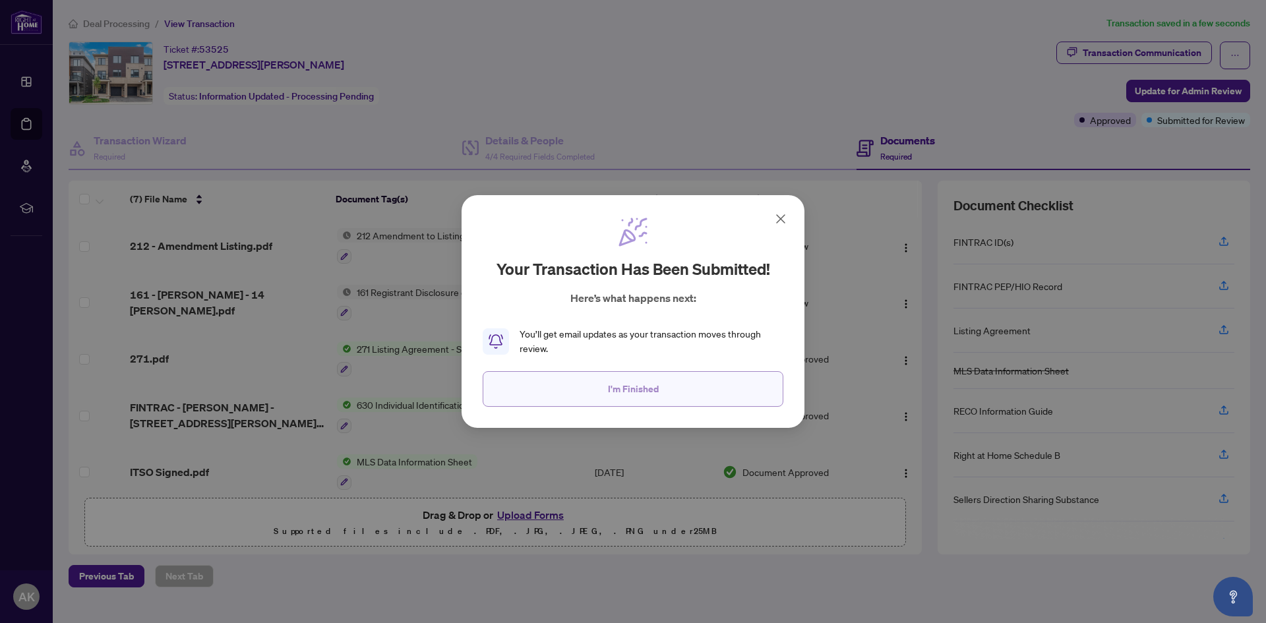
click at [597, 389] on button "I'm Finished" at bounding box center [633, 389] width 301 height 36
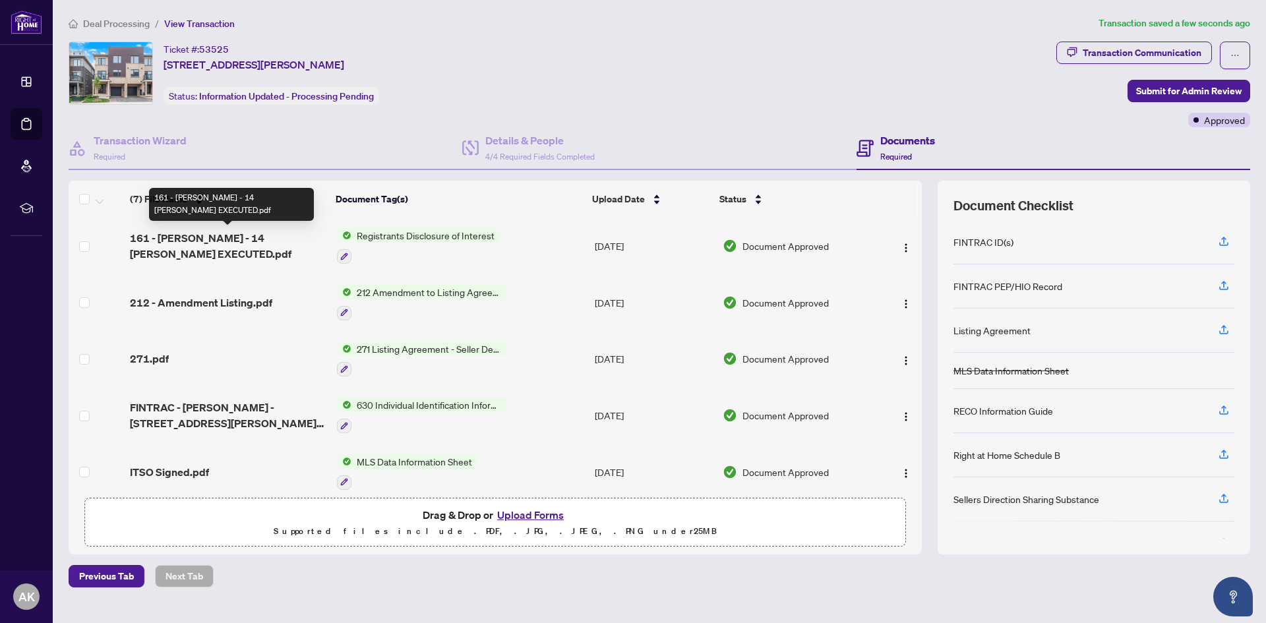
click at [201, 233] on span "161 - Yan Xing - 14 Dryden EXECUTED.pdf" at bounding box center [228, 246] width 196 height 32
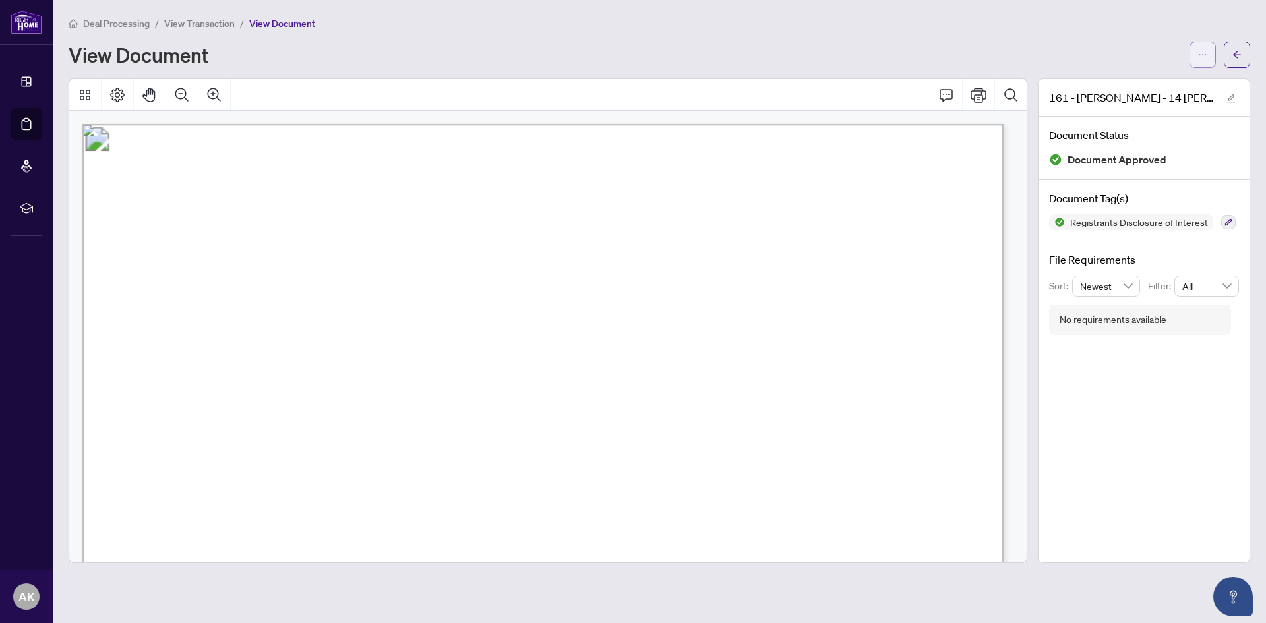
click at [1200, 44] on span "button" at bounding box center [1202, 54] width 9 height 21
click at [1160, 86] on span "Download" at bounding box center [1155, 83] width 100 height 15
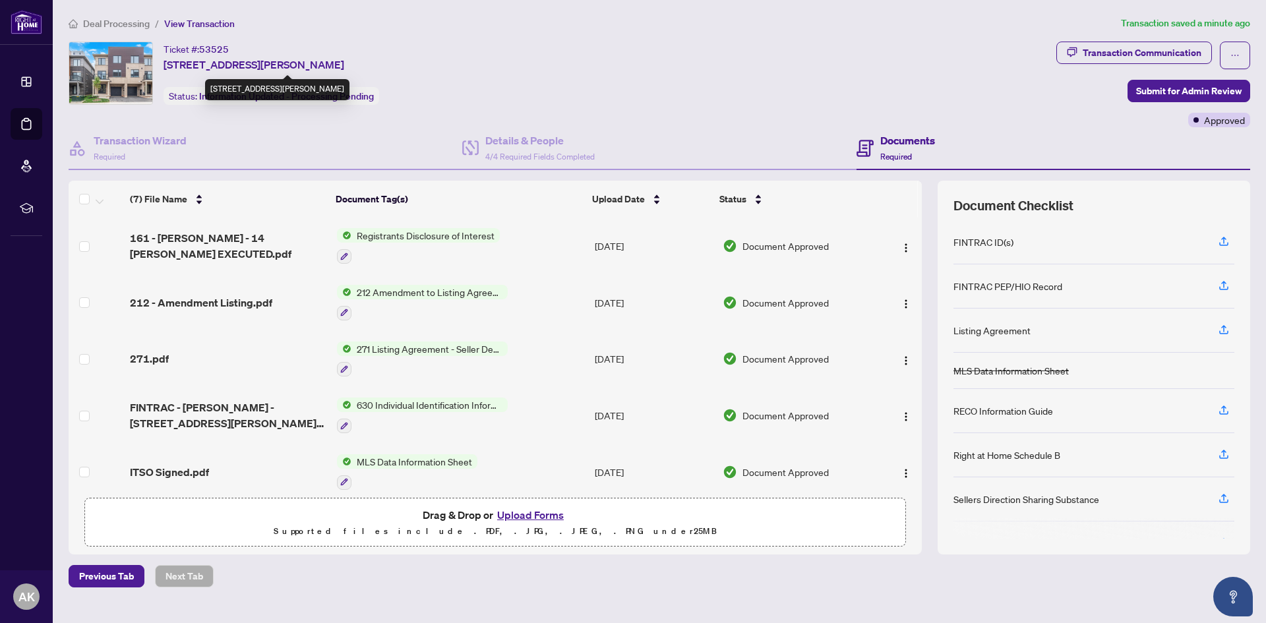
drag, startPoint x: 165, startPoint y: 47, endPoint x: 411, endPoint y: 59, distance: 246.2
click at [344, 59] on div "Ticket #: 53525 14 Dryden Lane, Hamilton, Ontario N8H 1N4, Canada" at bounding box center [254, 57] width 181 height 31
copy div "Ticket #: 53525 14 Dryden Lane, Hamilton, Ontario N8H 1N4, Canada"
